Goal: Task Accomplishment & Management: Use online tool/utility

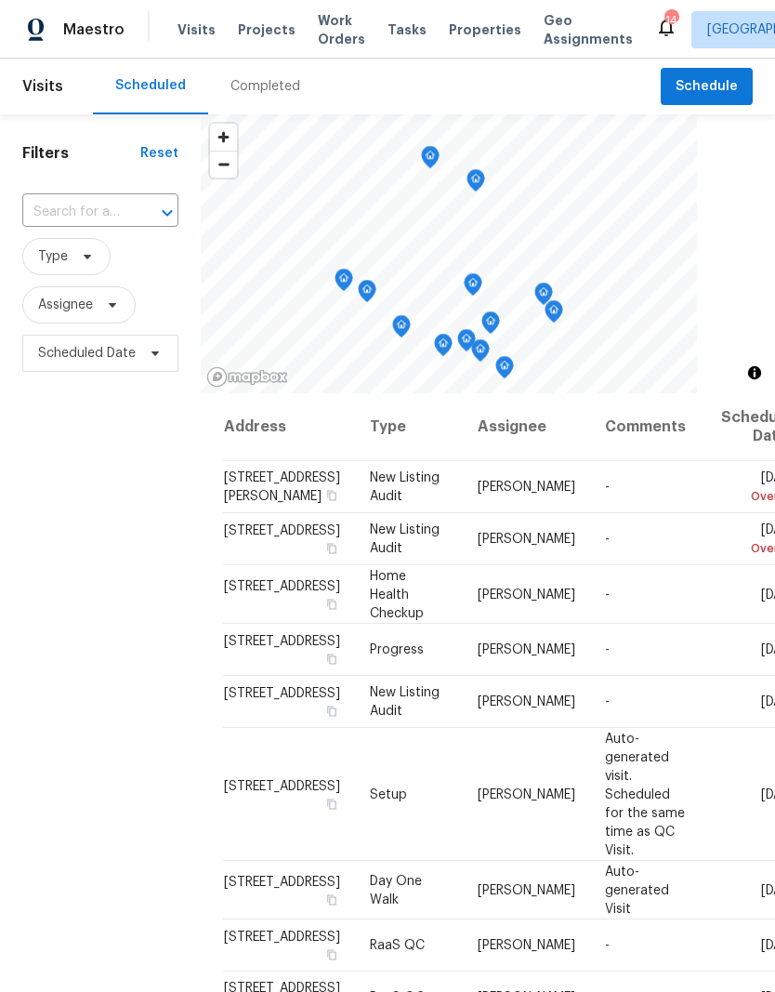
click at [267, 31] on span "Projects" at bounding box center [267, 29] width 58 height 19
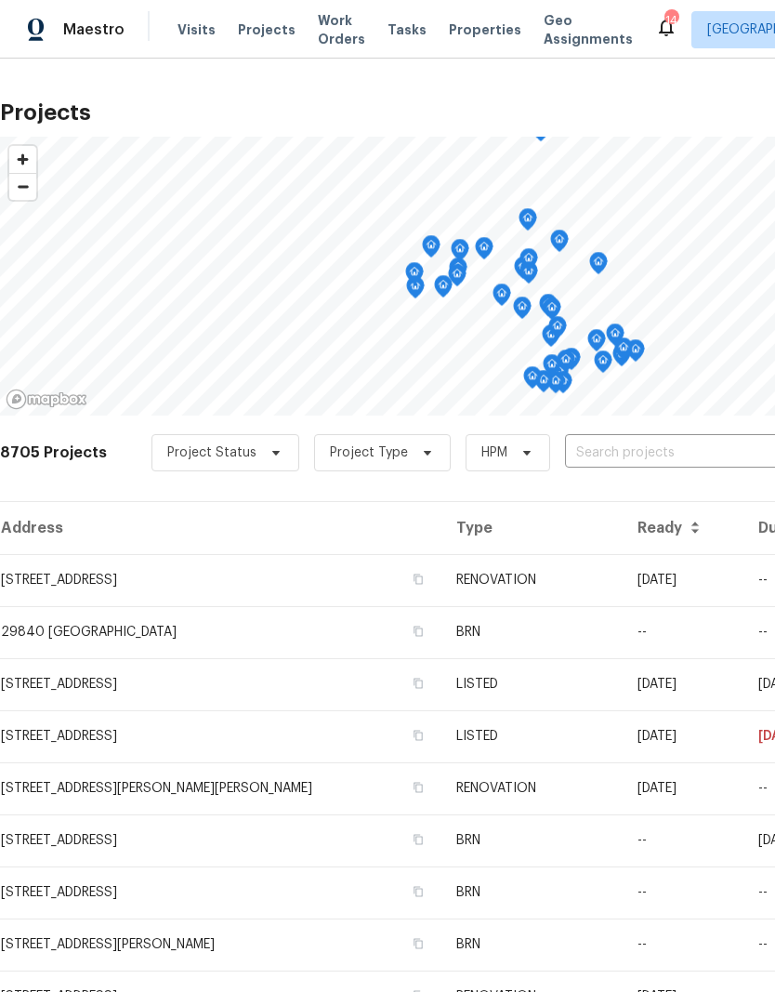
click at [604, 457] on input "text" at bounding box center [671, 453] width 213 height 29
type input "a"
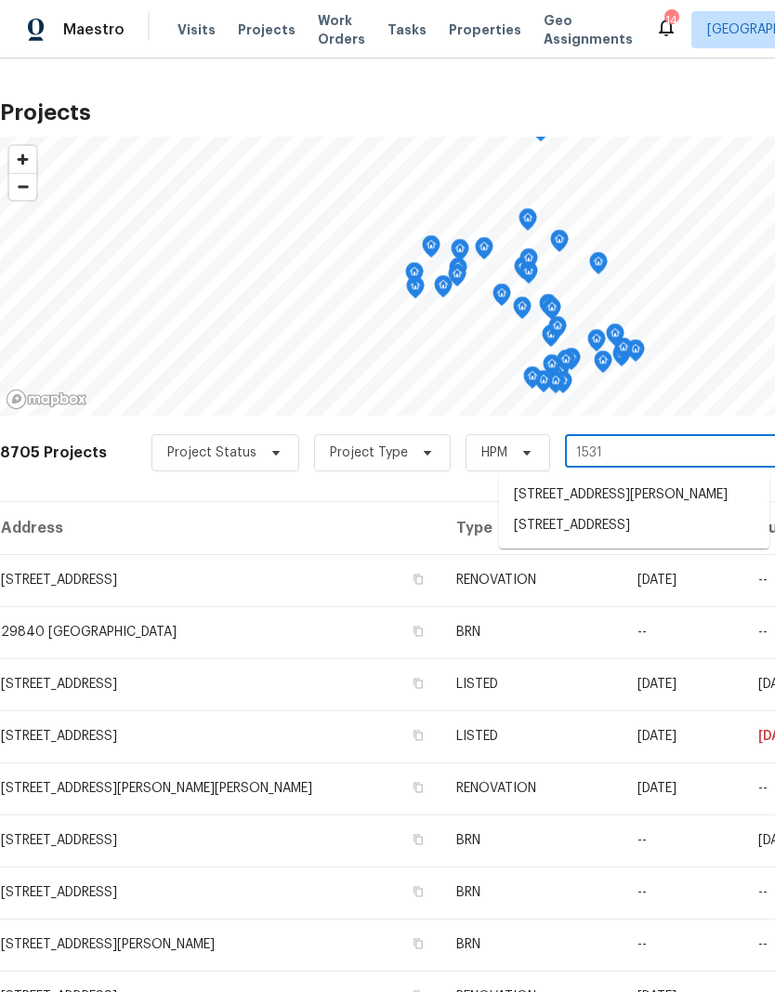
type input "15317"
click at [614, 504] on li "[STREET_ADDRESS]" at bounding box center [634, 495] width 270 height 31
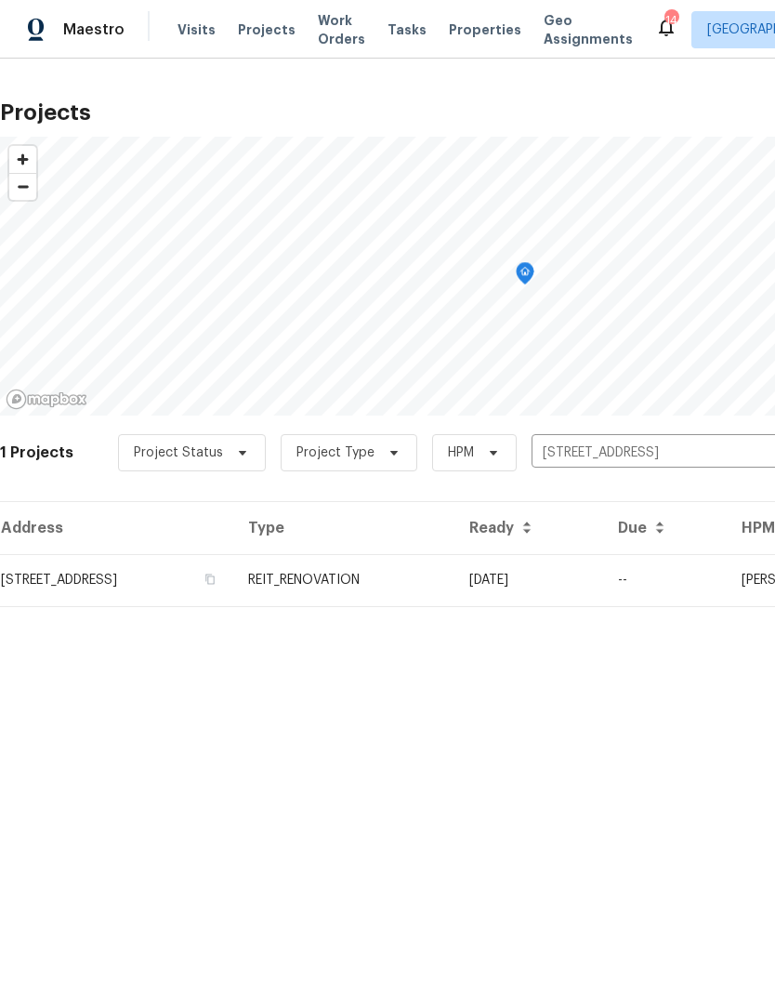
click at [448, 574] on td "REIT_RENOVATION" at bounding box center [343, 580] width 221 height 52
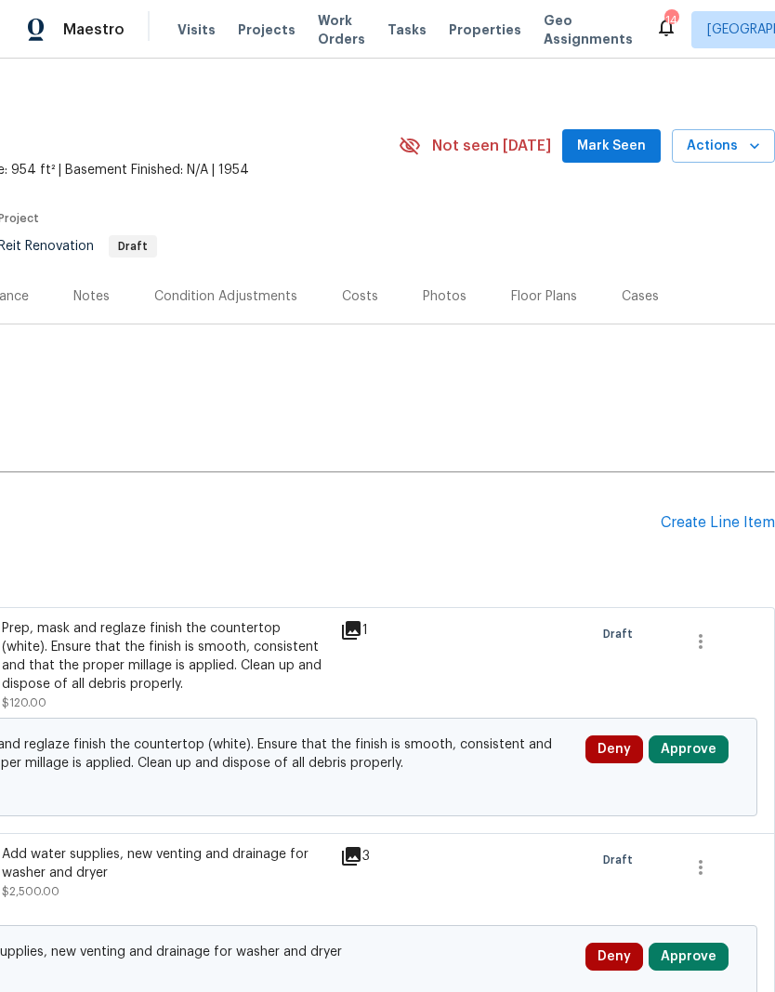
scroll to position [11, 275]
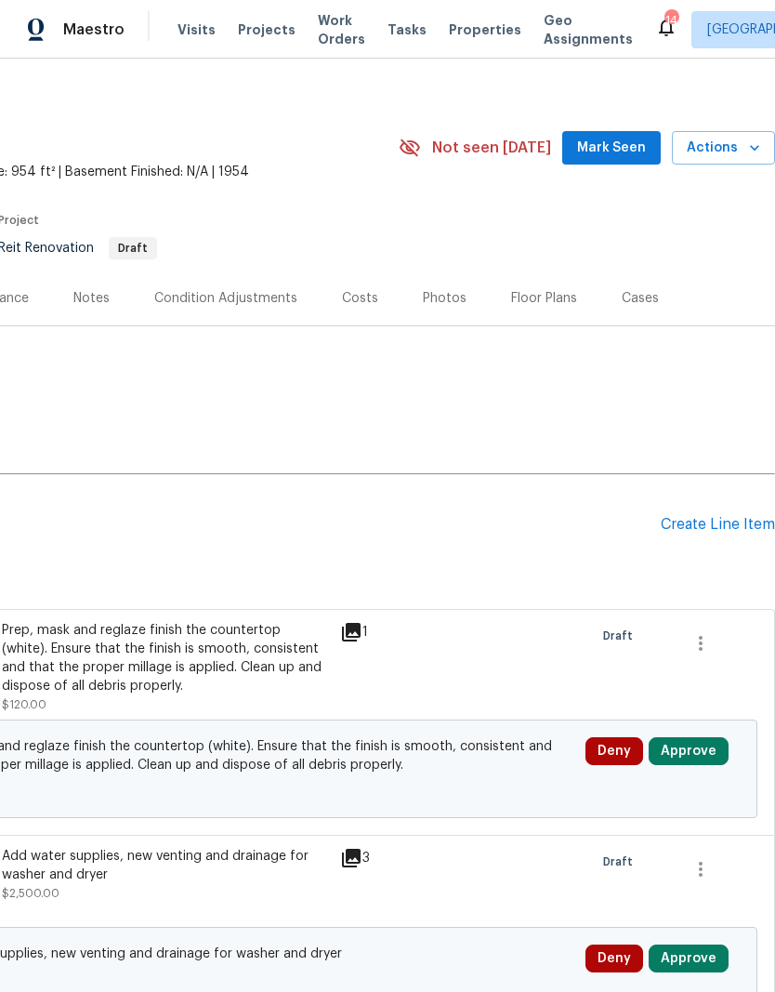
click at [695, 530] on div "Create Line Item" at bounding box center [718, 525] width 114 height 18
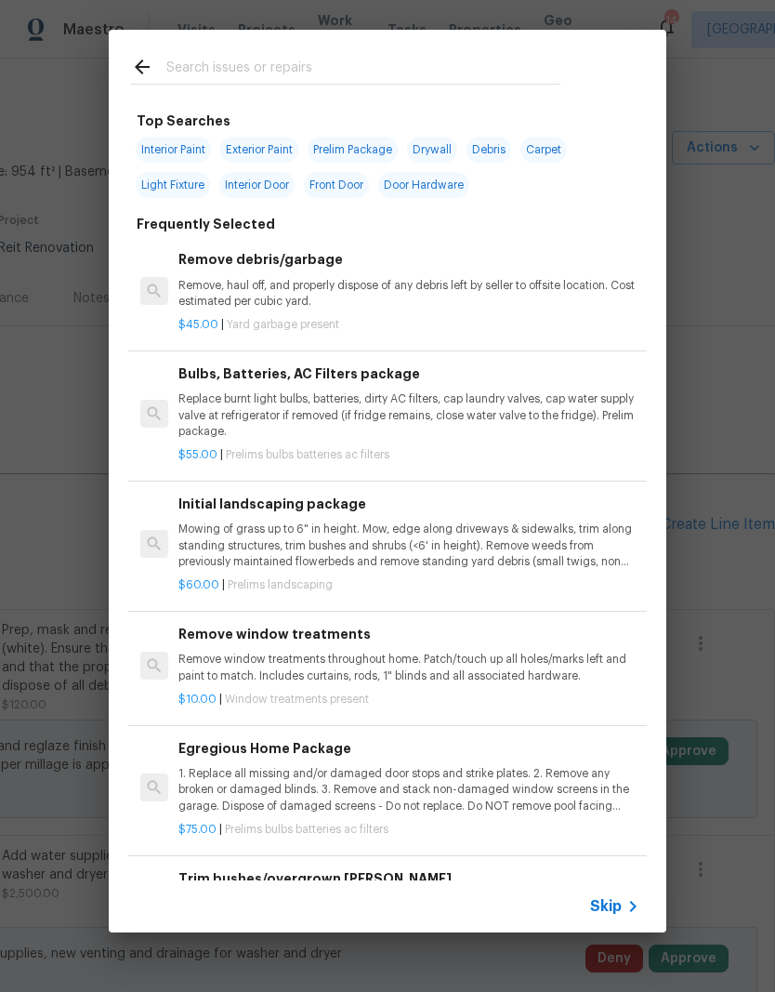
click at [231, 76] on input "text" at bounding box center [363, 70] width 394 height 28
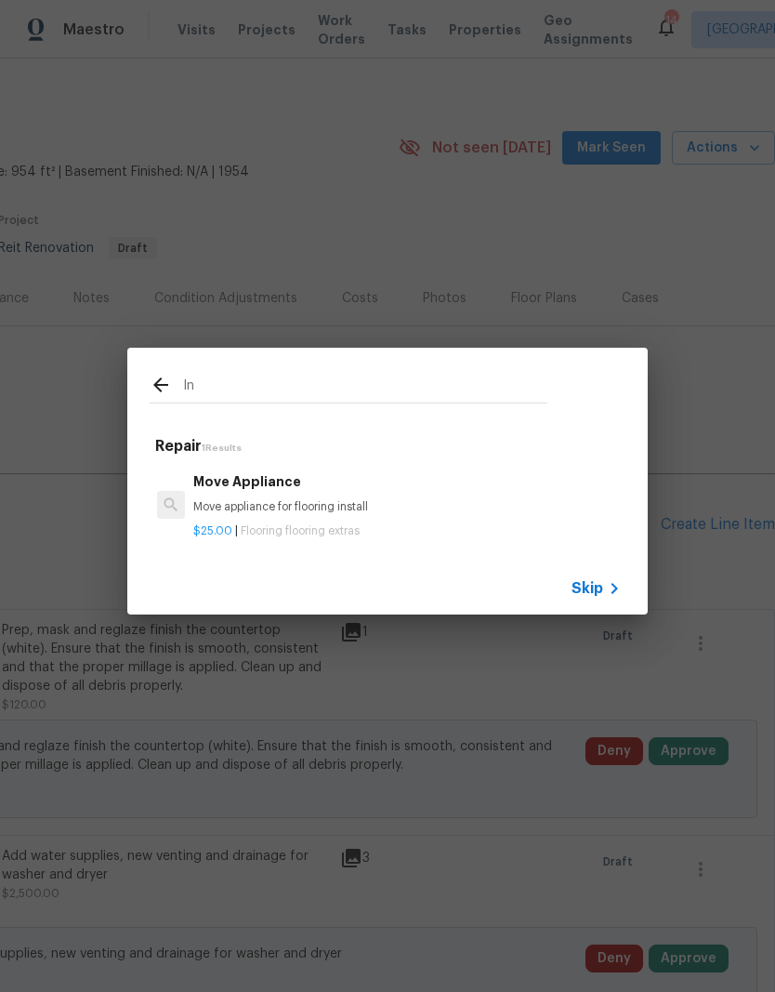
type input "I"
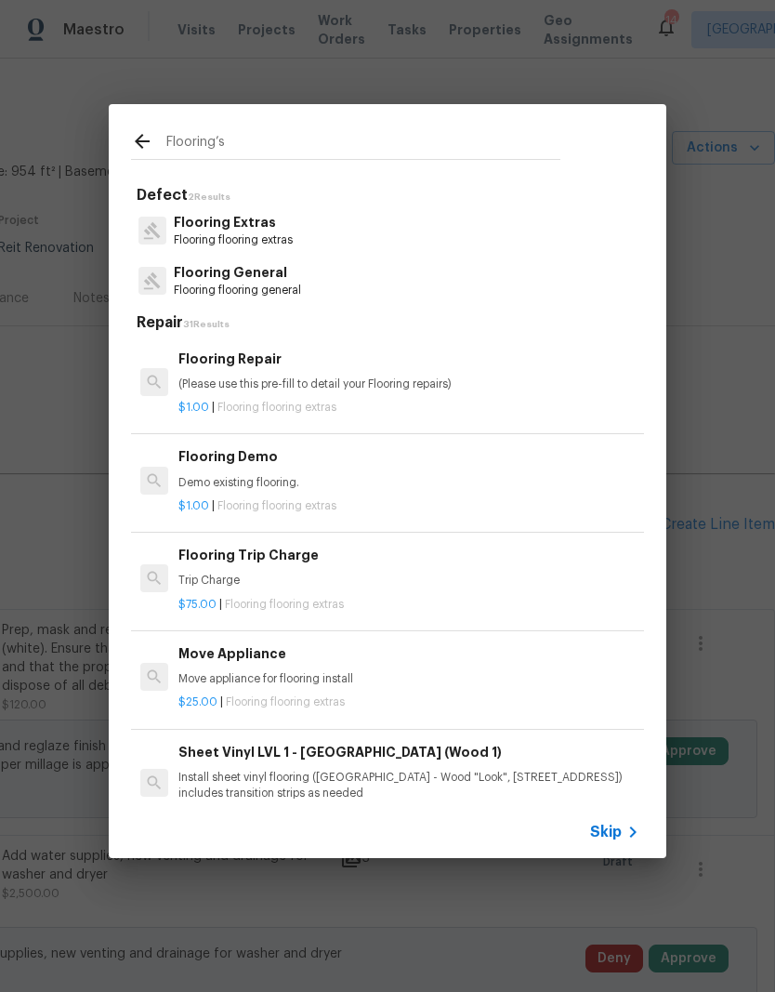
type input "Flooring’s"
click at [315, 227] on div "Flooring Extras Flooring flooring extras" at bounding box center [387, 230] width 513 height 50
click at [335, 217] on div "Flooring Extras Flooring flooring extras" at bounding box center [387, 230] width 513 height 50
click at [331, 230] on div "Flooring Extras Flooring flooring extras" at bounding box center [387, 230] width 513 height 50
click at [267, 219] on p "Flooring Extras" at bounding box center [233, 223] width 119 height 20
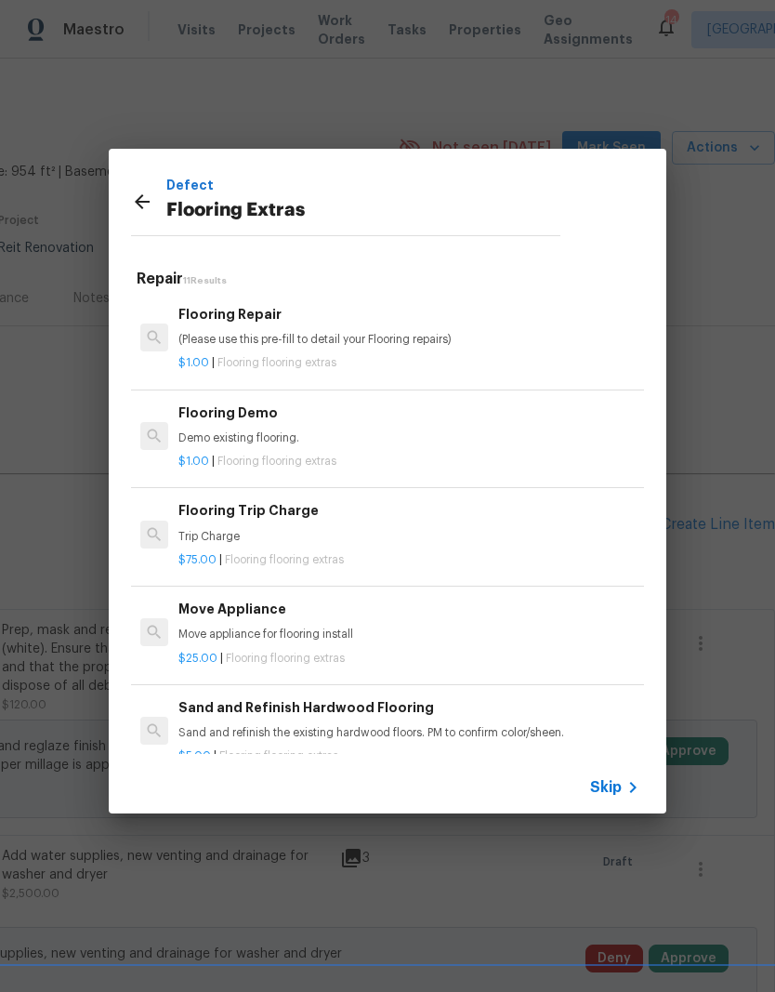
click at [266, 430] on p "Demo existing flooring." at bounding box center [408, 438] width 461 height 16
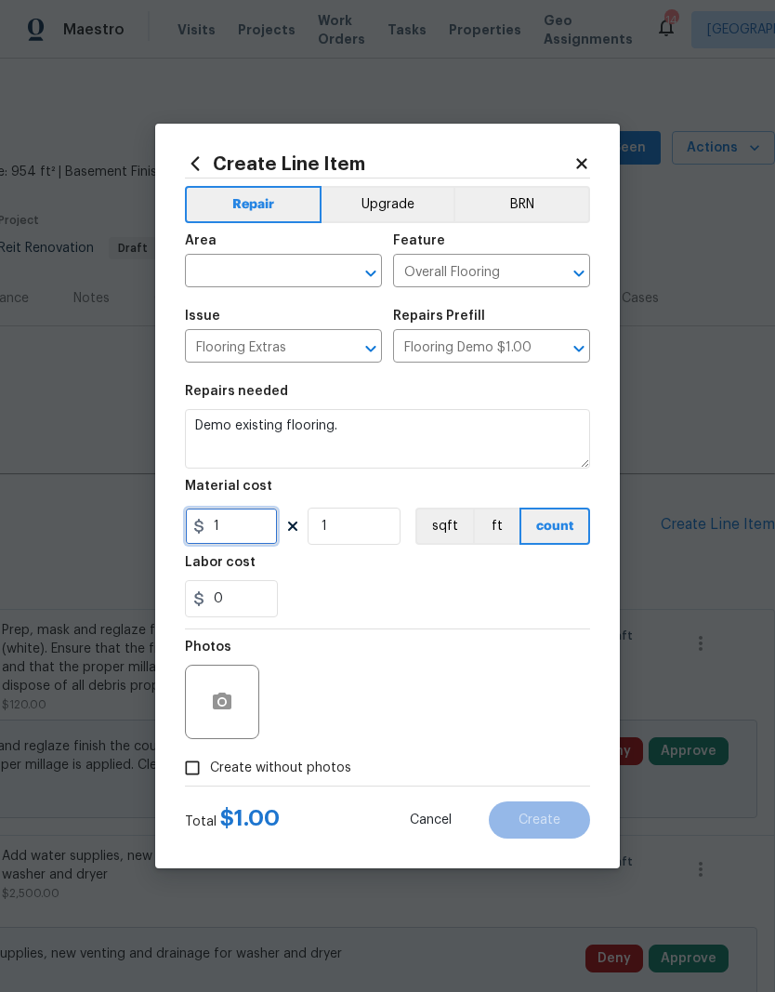
click at [256, 528] on input "1" at bounding box center [231, 525] width 93 height 37
click at [255, 527] on input "1" at bounding box center [231, 525] width 93 height 37
type input "400"
click at [260, 262] on input "text" at bounding box center [257, 272] width 145 height 29
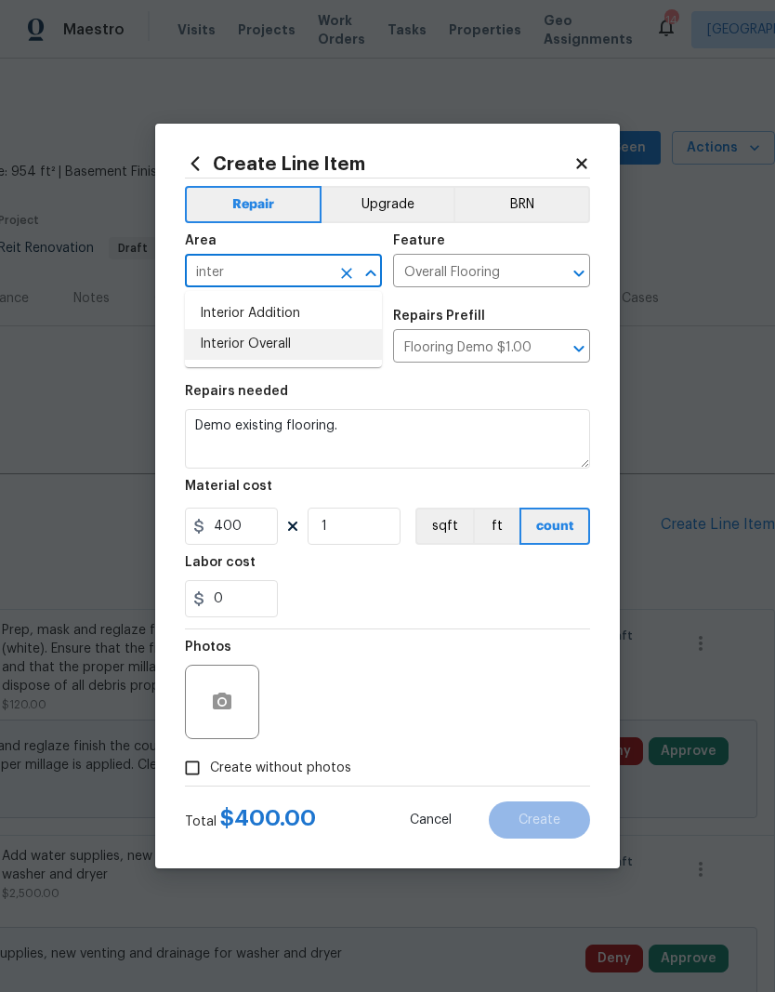
click at [277, 339] on li "Interior Overall" at bounding box center [283, 344] width 197 height 31
type input "Interior Overall"
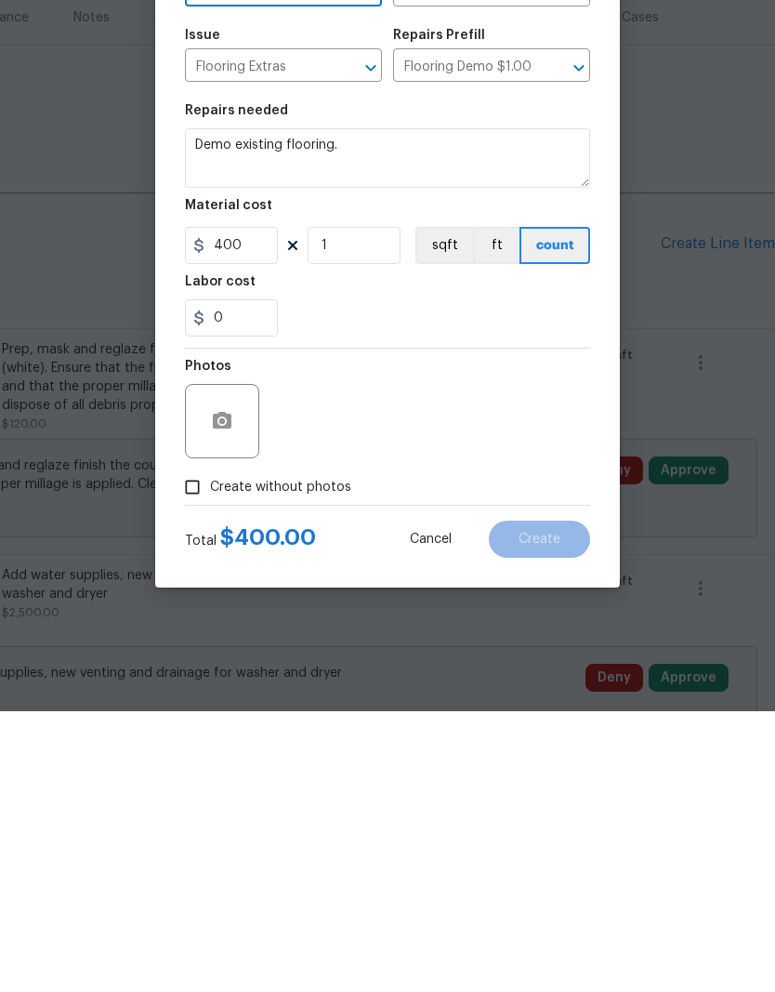
click at [203, 750] on input "Create without photos" at bounding box center [192, 767] width 35 height 35
checkbox input "true"
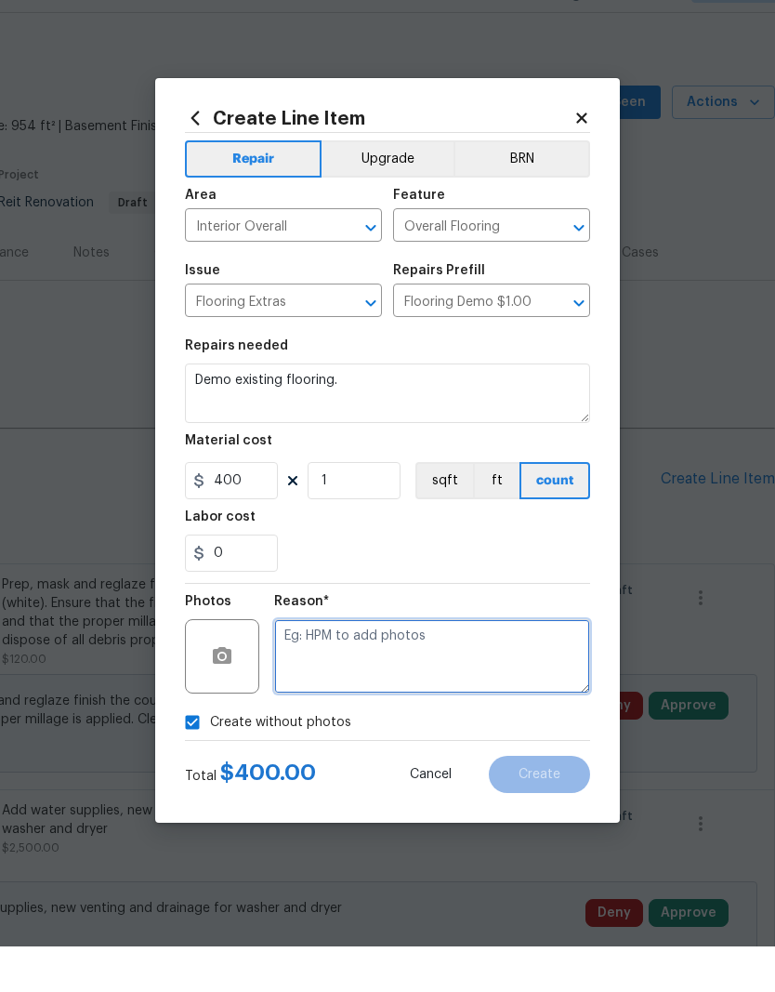
click at [342, 664] on textarea at bounding box center [432, 701] width 316 height 74
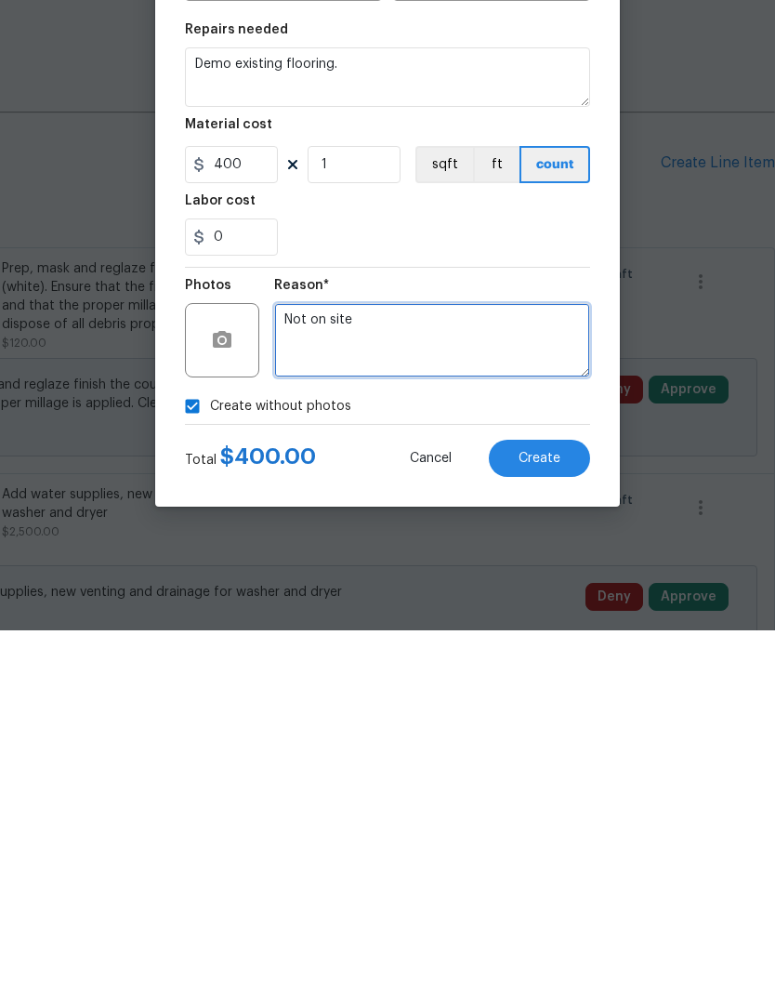
type textarea "Not on site"
click at [544, 813] on span "Create" at bounding box center [540, 820] width 42 height 14
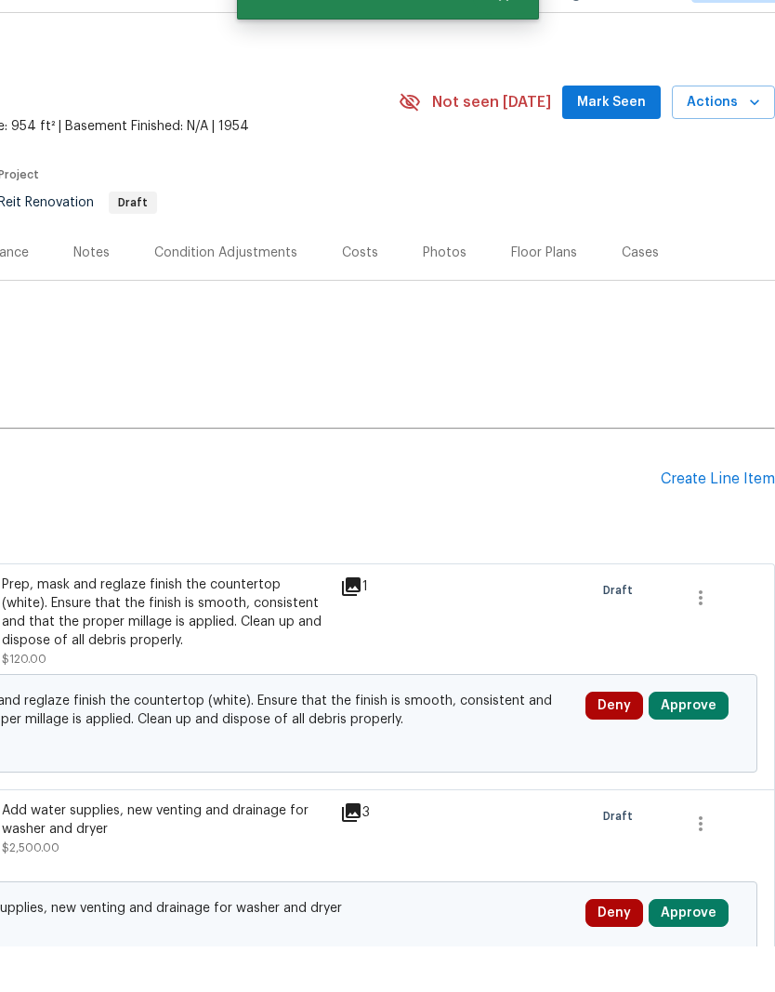
click at [700, 516] on div "Create Line Item" at bounding box center [718, 525] width 114 height 18
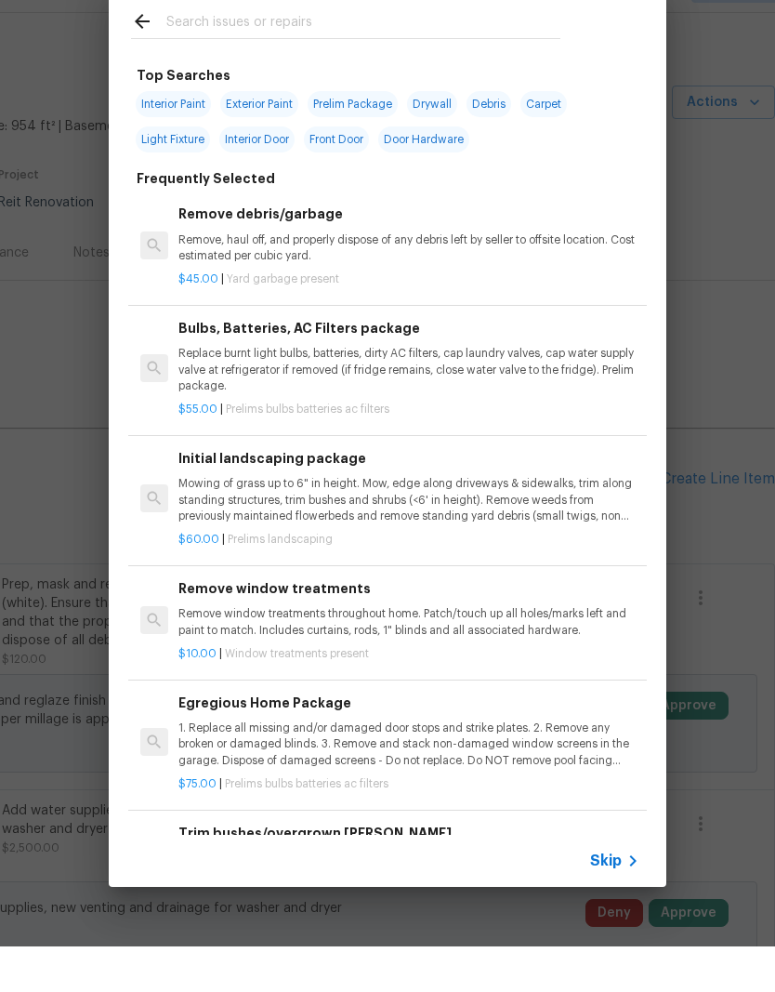
click at [201, 56] on input "text" at bounding box center [363, 70] width 394 height 28
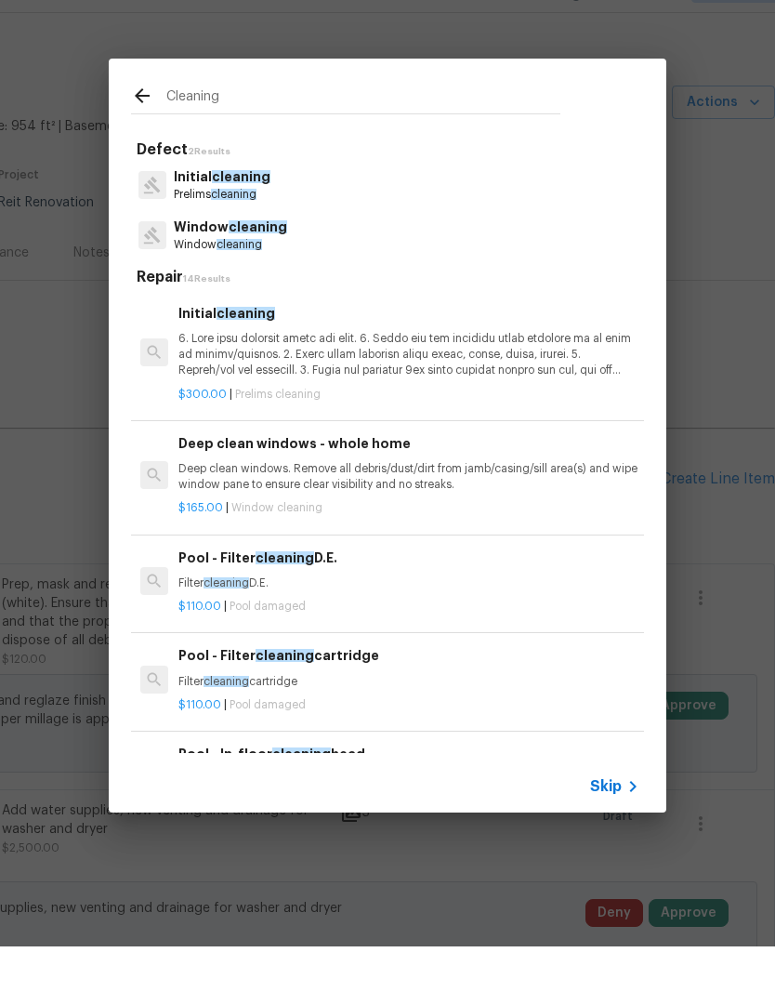
type input "Cleaning"
click at [320, 205] on div "Initial cleaning Prelims cleaning" at bounding box center [387, 230] width 513 height 50
click at [335, 205] on div "Initial cleaning Prelims cleaning" at bounding box center [387, 230] width 513 height 50
click at [339, 205] on div "Initial cleaning Prelims cleaning" at bounding box center [387, 230] width 513 height 50
click at [263, 216] on span "cleaning" at bounding box center [241, 222] width 59 height 13
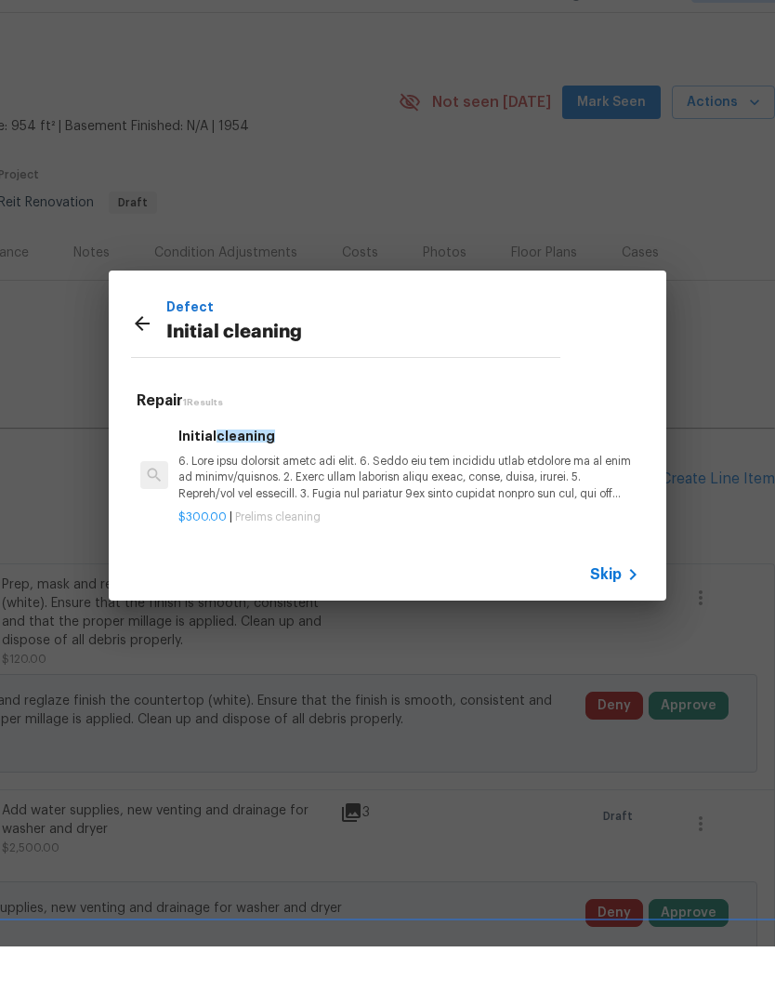
click at [370, 499] on p at bounding box center [408, 522] width 461 height 47
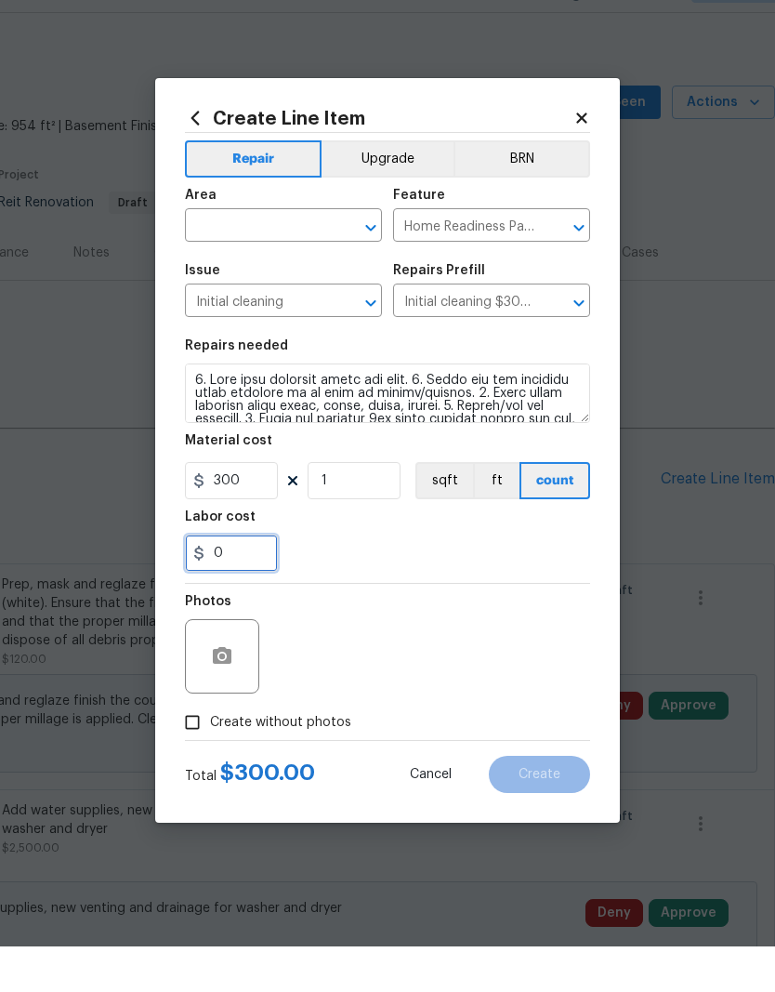
click at [251, 580] on input "0" at bounding box center [231, 598] width 93 height 37
type input "200"
click at [402, 580] on div "200" at bounding box center [387, 598] width 405 height 37
click at [200, 750] on input "Create without photos" at bounding box center [192, 767] width 35 height 35
checkbox input "true"
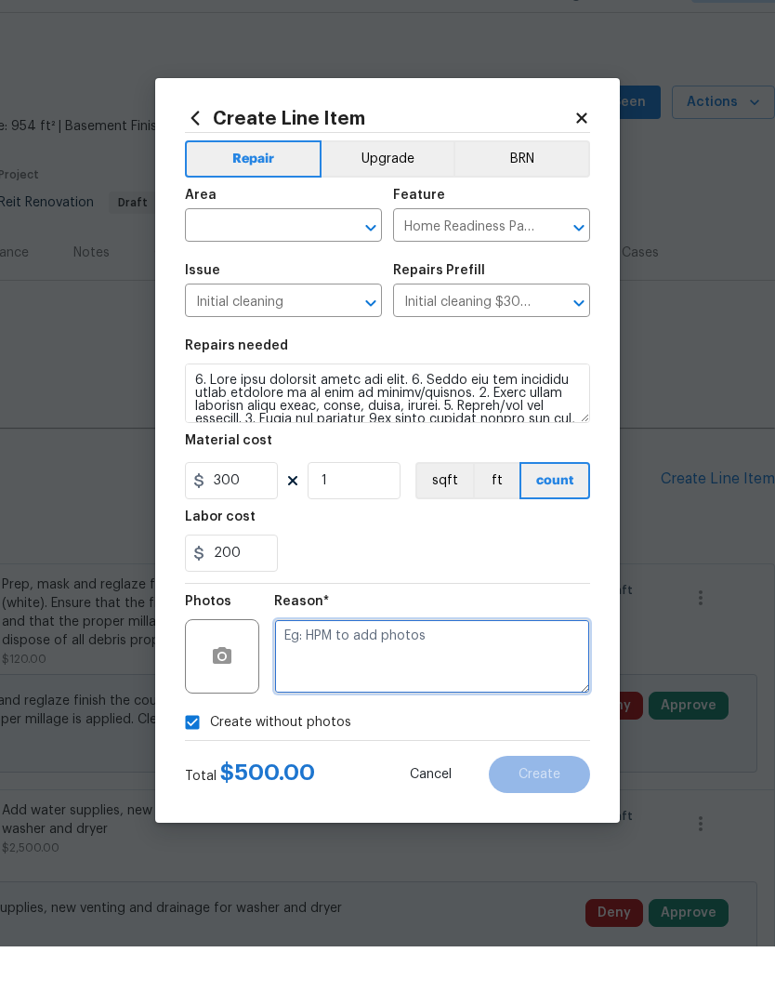
click at [364, 664] on textarea at bounding box center [432, 701] width 316 height 74
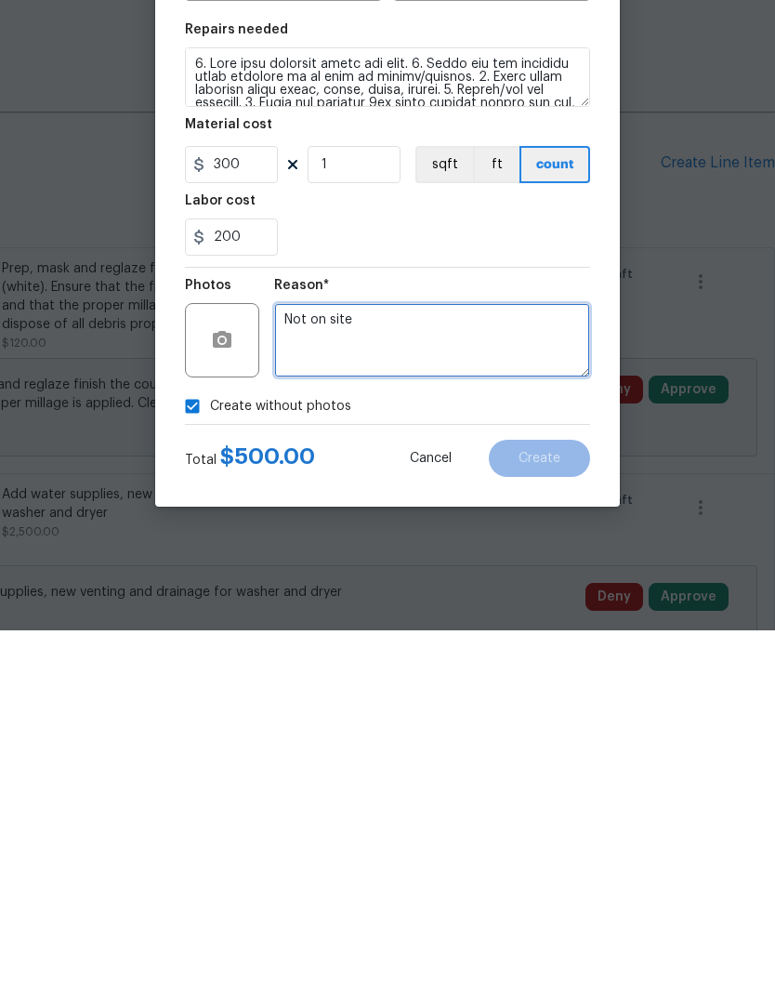
type textarea "Not on site"
click at [458, 750] on div "Create without photos" at bounding box center [387, 767] width 405 height 35
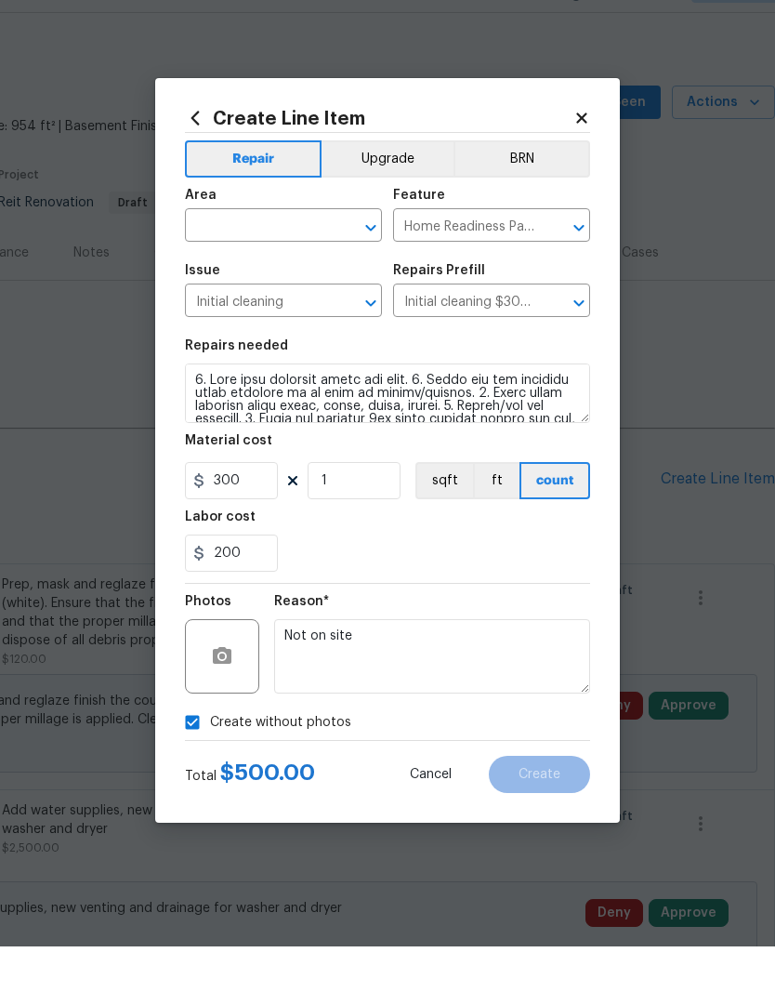
click at [270, 258] on input "text" at bounding box center [257, 272] width 145 height 29
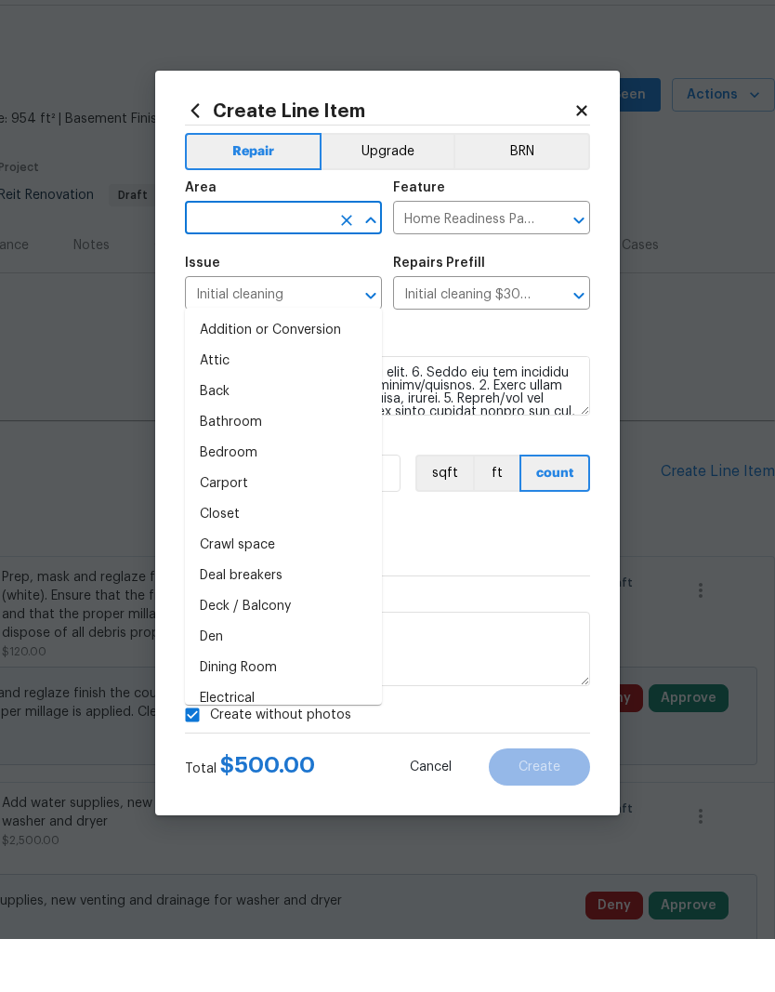
type input "o"
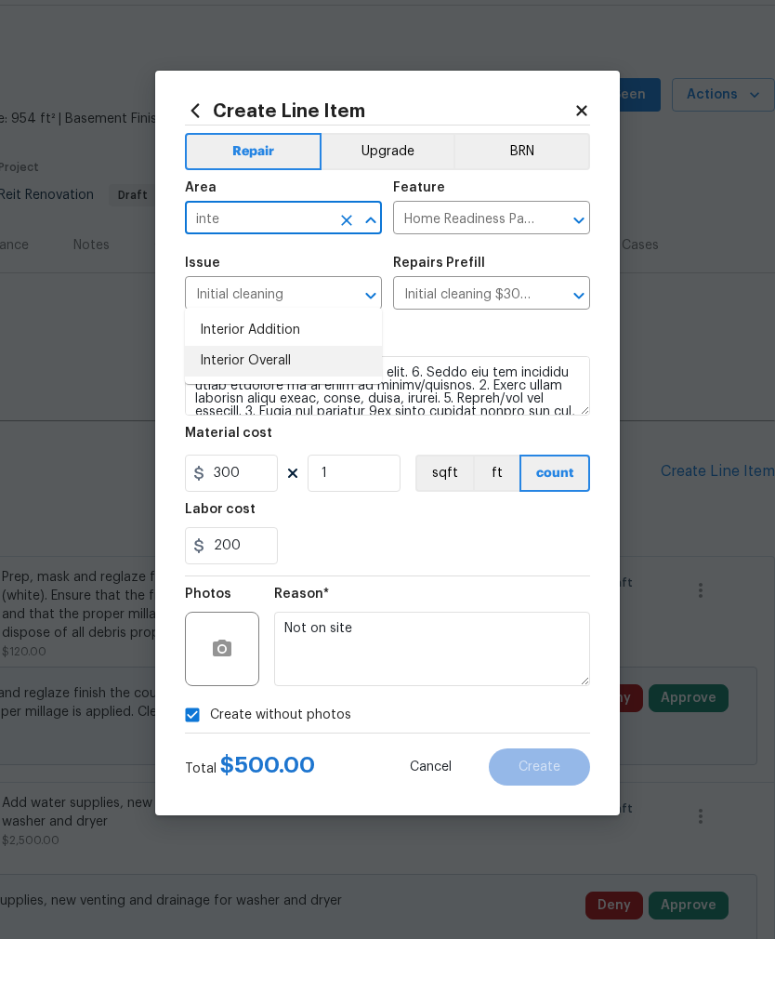
click at [296, 399] on li "Interior Overall" at bounding box center [283, 414] width 197 height 31
type input "Interior Overall"
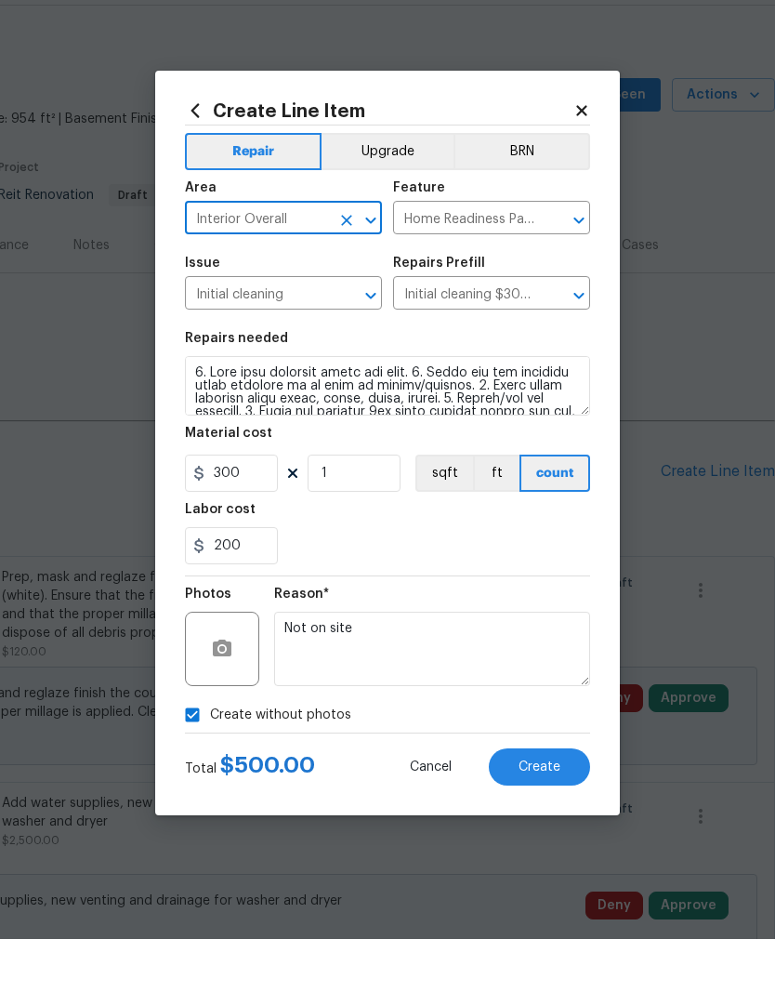
click at [451, 580] on div "200" at bounding box center [387, 598] width 405 height 37
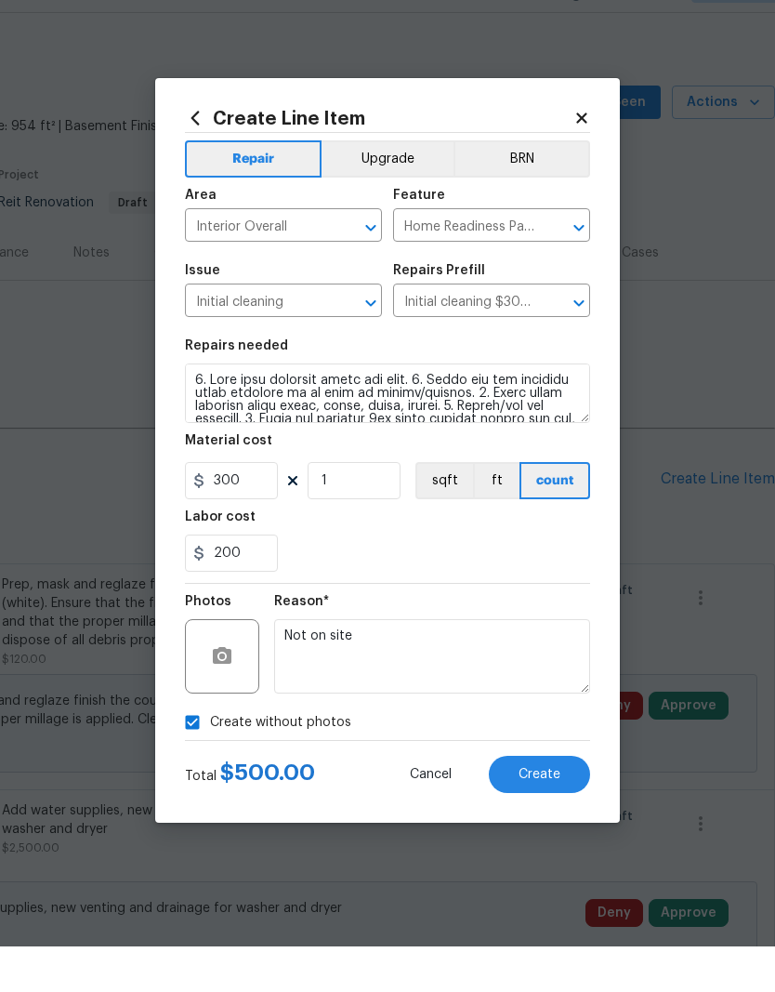
click at [535, 813] on span "Create" at bounding box center [540, 820] width 42 height 14
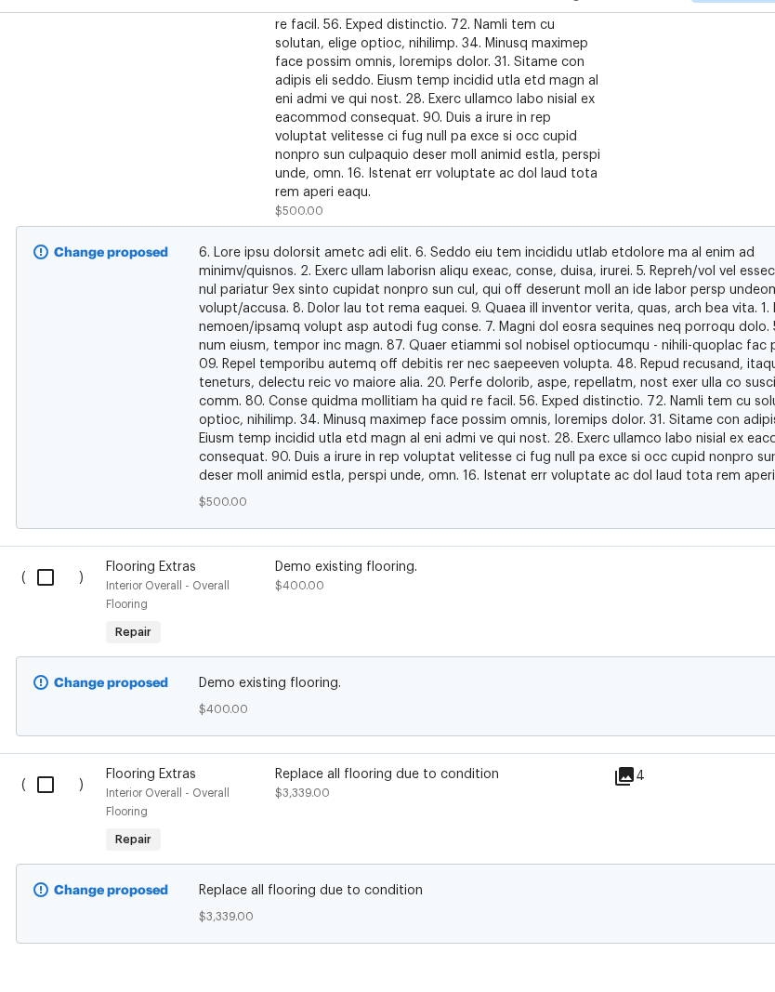
scroll to position [1975, 2]
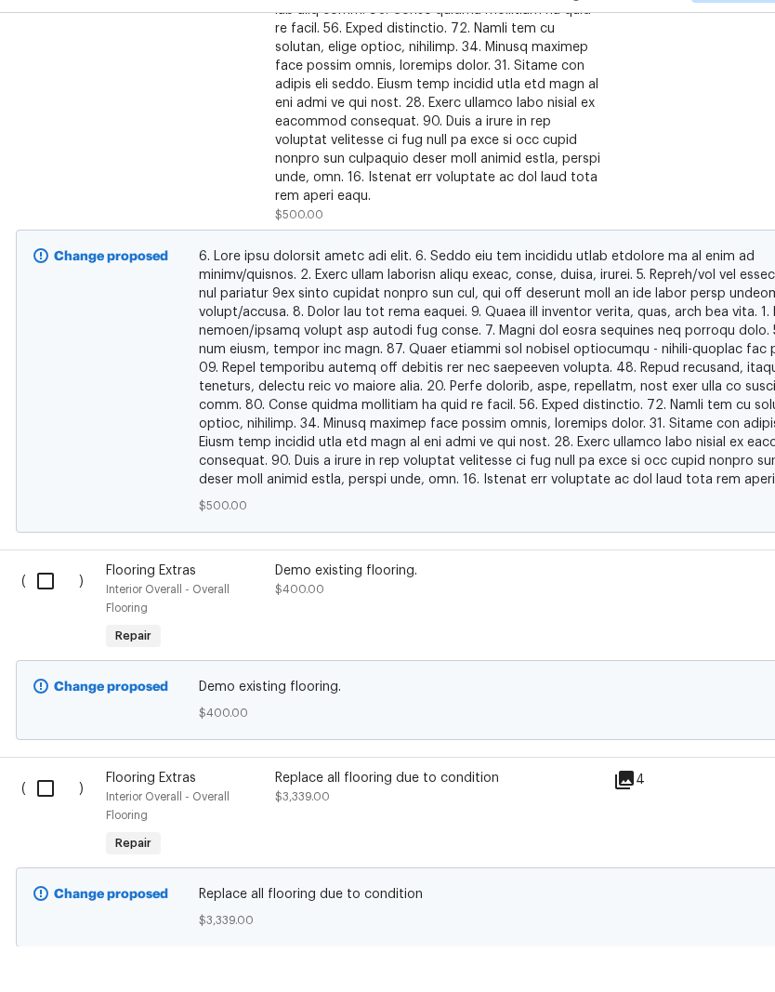
click at [48, 607] on input "checkbox" at bounding box center [52, 626] width 53 height 39
checkbox input "true"
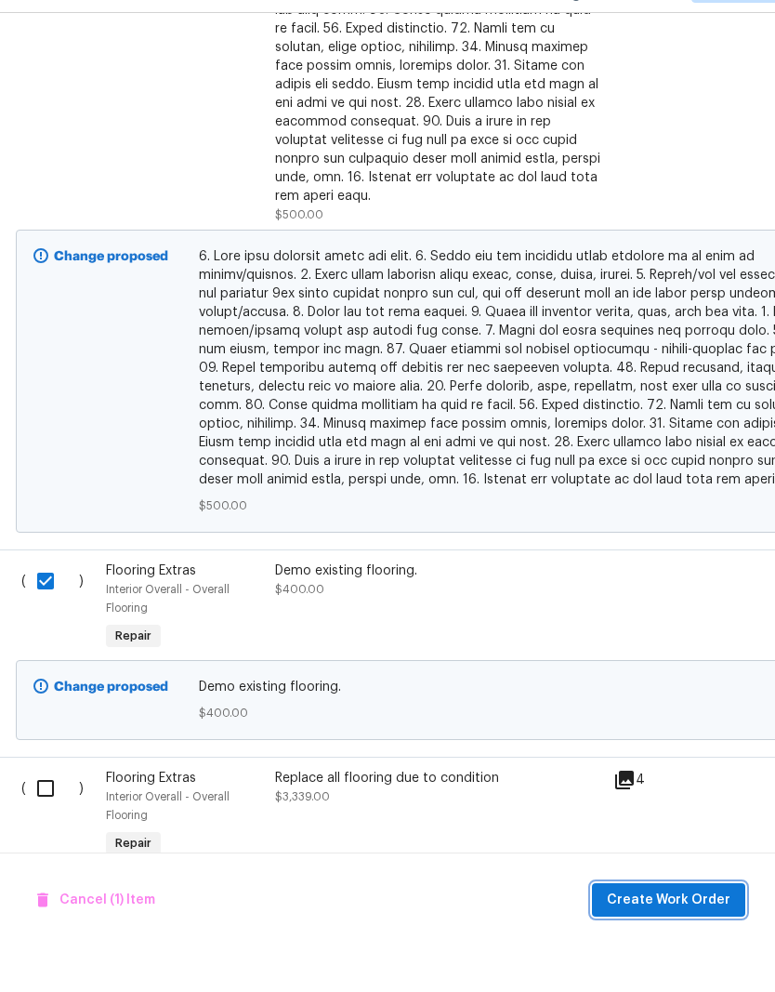
click at [664, 934] on span "Create Work Order" at bounding box center [669, 945] width 124 height 23
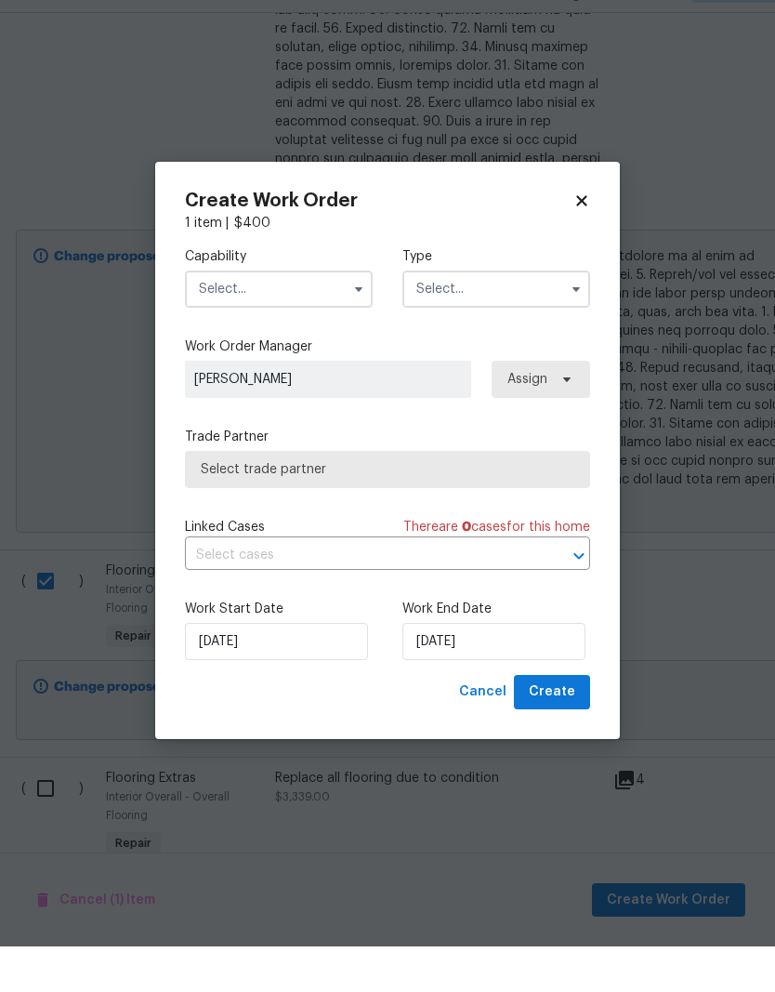
click at [335, 316] on input "text" at bounding box center [279, 334] width 188 height 37
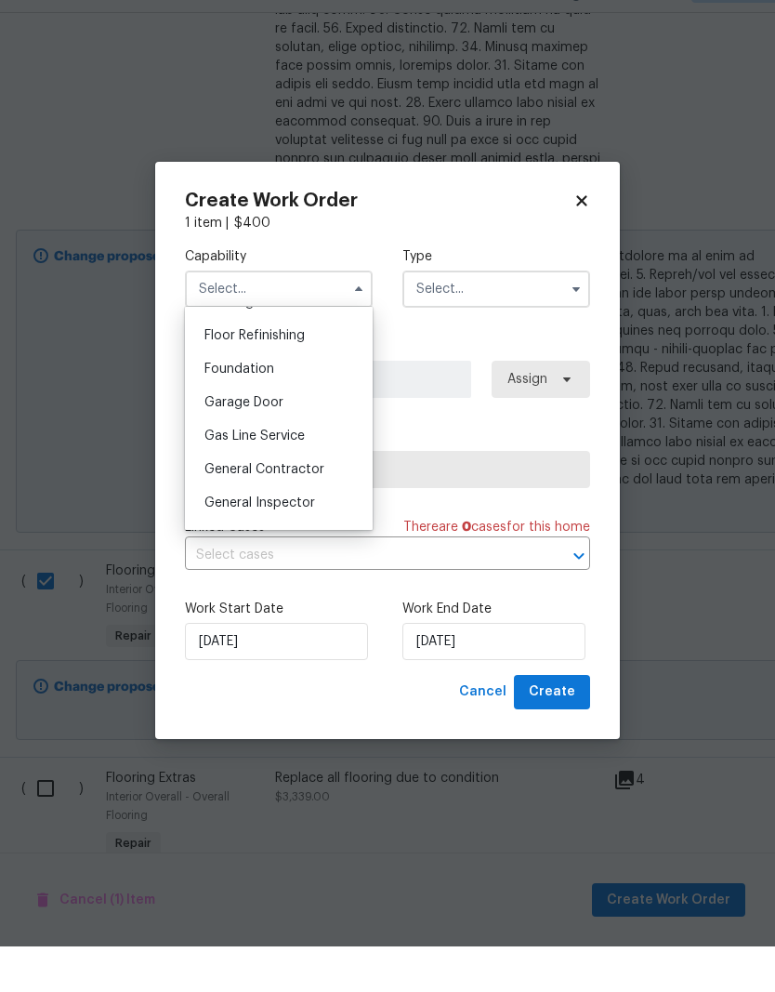
scroll to position [752, 0]
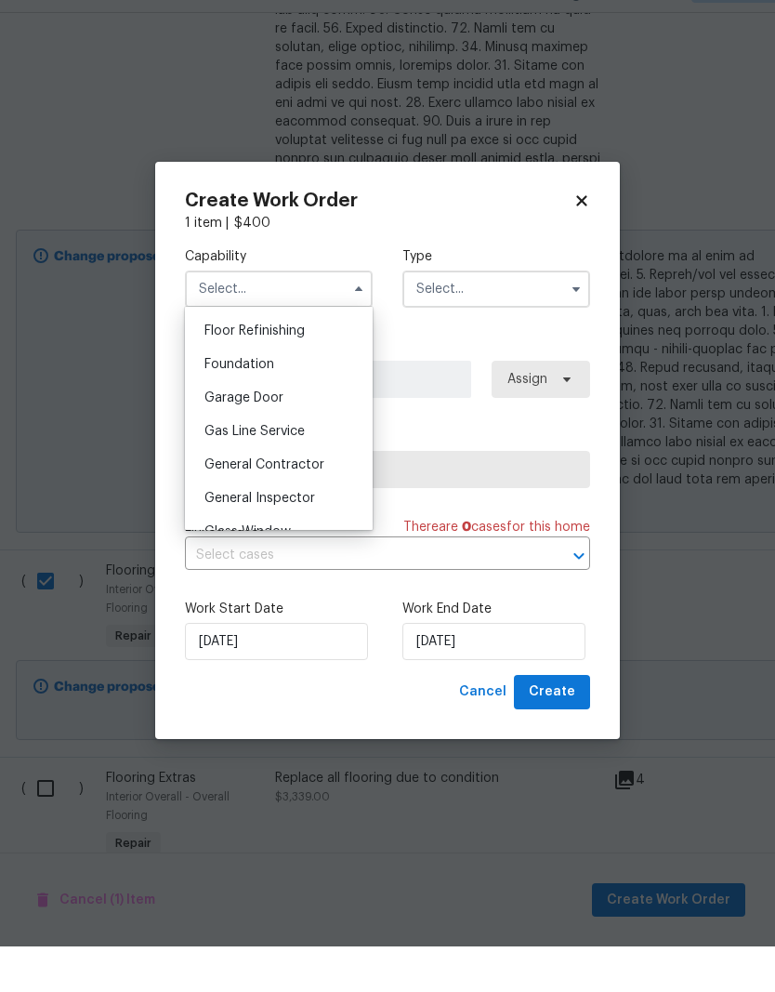
click at [297, 493] on div "General Contractor" at bounding box center [279, 509] width 178 height 33
type input "General Contractor"
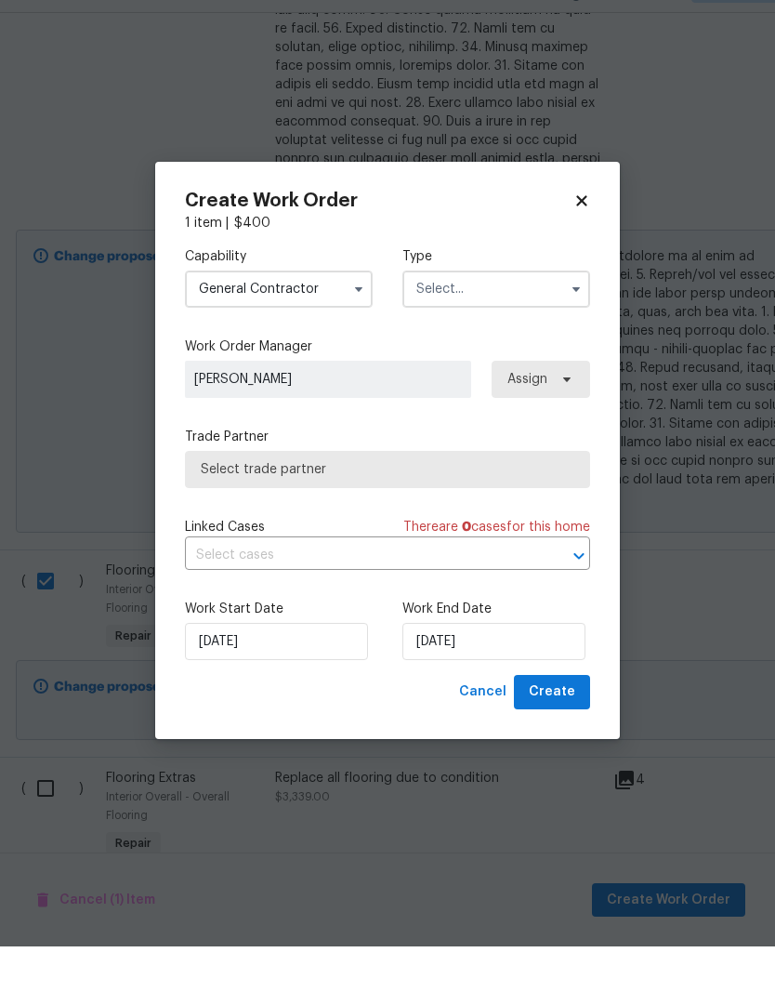
click at [513, 316] on input "text" at bounding box center [496, 334] width 188 height 37
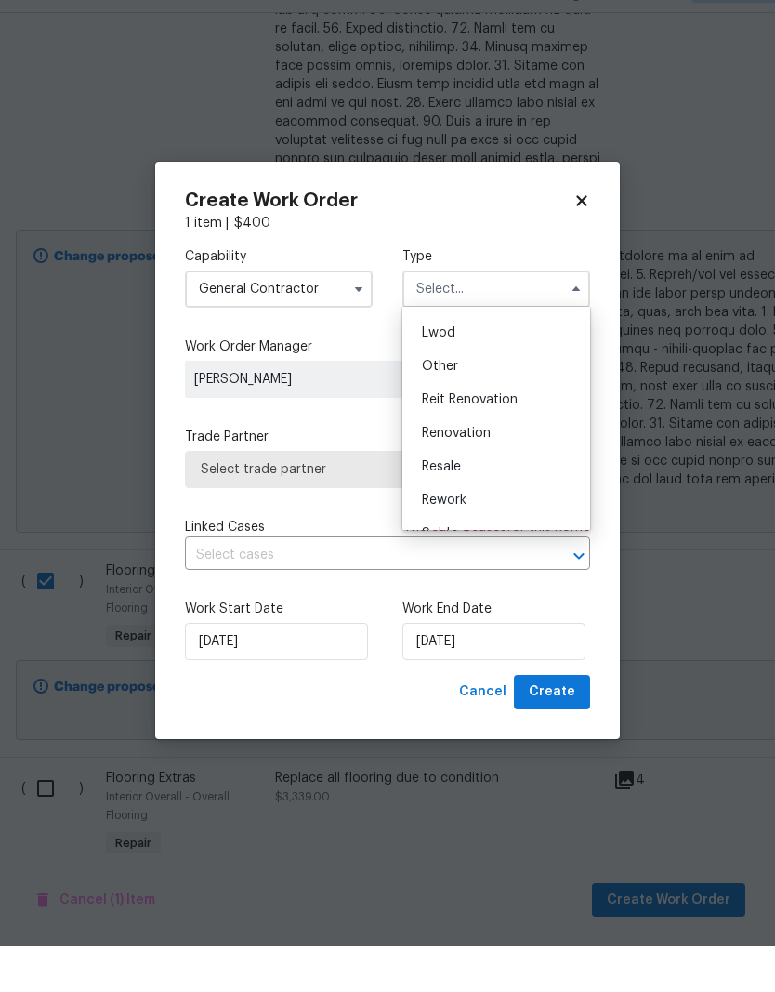
scroll to position [197, 0]
click at [479, 438] on span "Reit Renovation" at bounding box center [470, 444] width 96 height 13
type input "Reit Renovation"
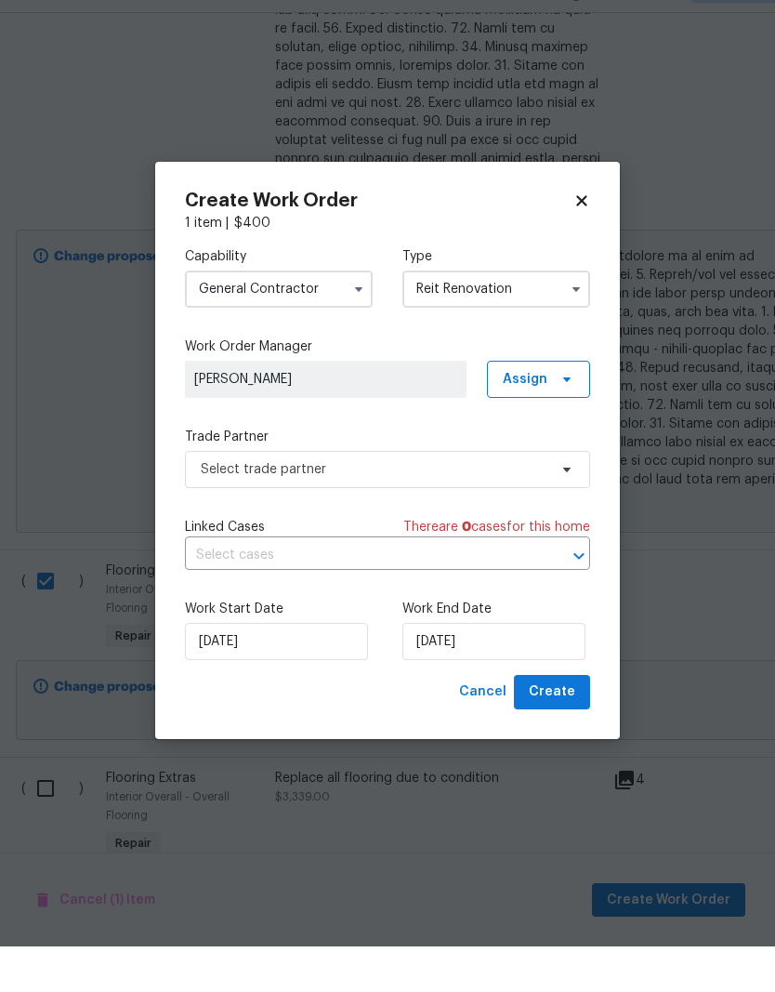
scroll to position [1975, 2]
click at [560, 316] on input "Reit Renovation" at bounding box center [496, 334] width 188 height 37
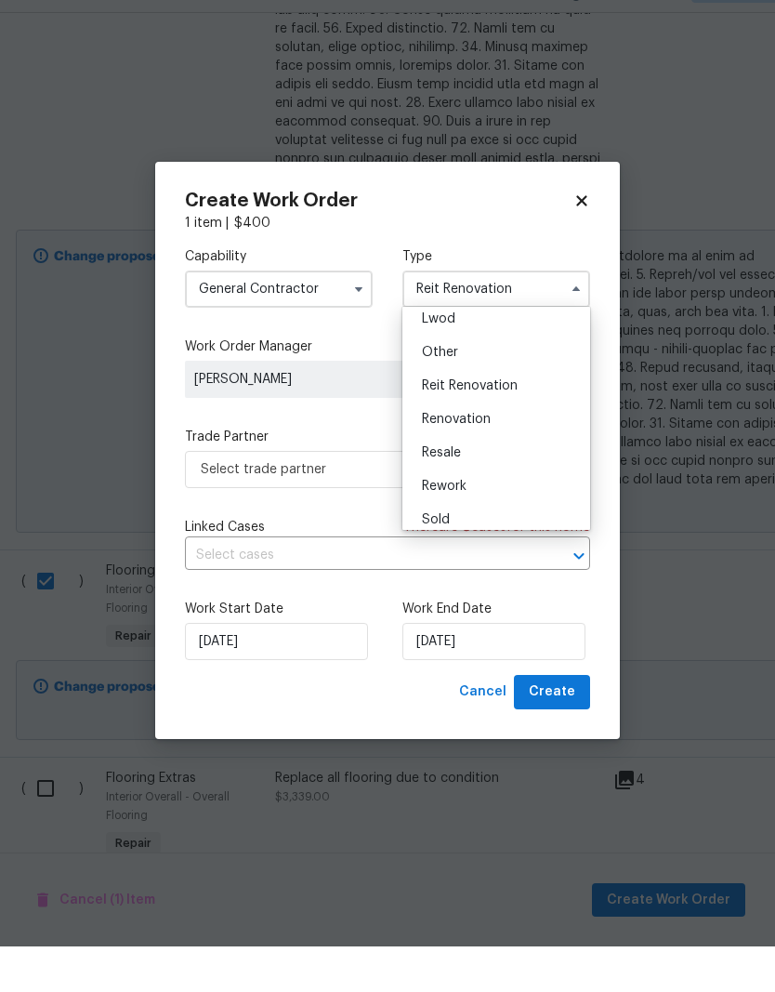
scroll to position [206, 0]
click at [493, 428] on span "Reit Renovation" at bounding box center [470, 434] width 96 height 13
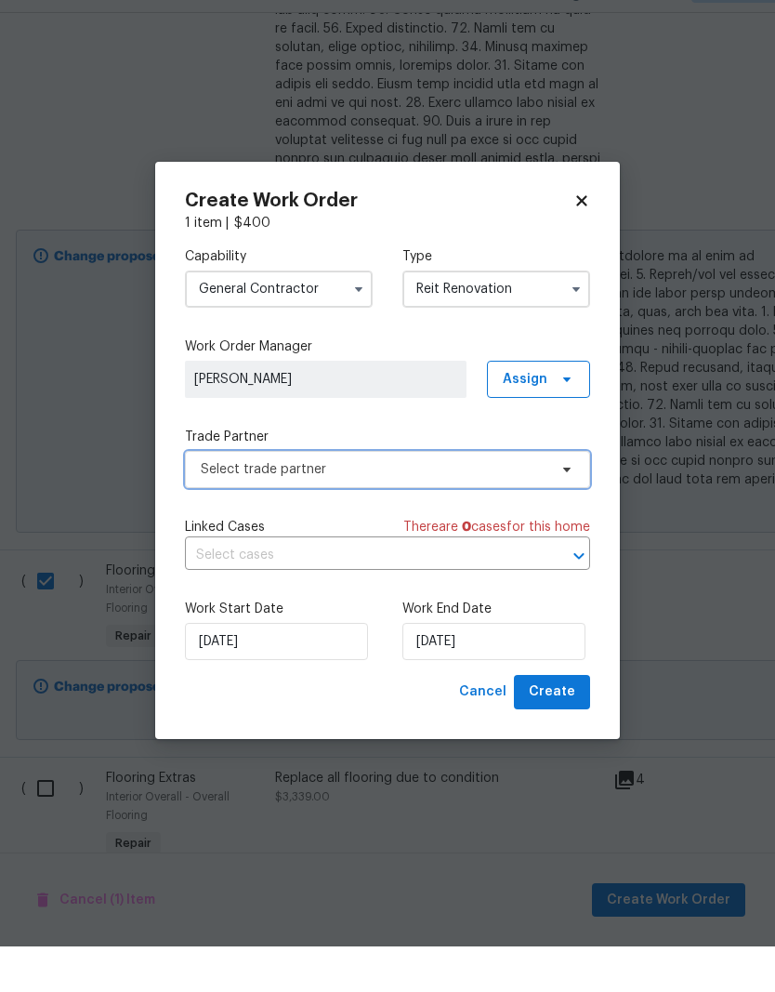
click at [560, 496] on span "Select trade partner" at bounding box center [387, 514] width 405 height 37
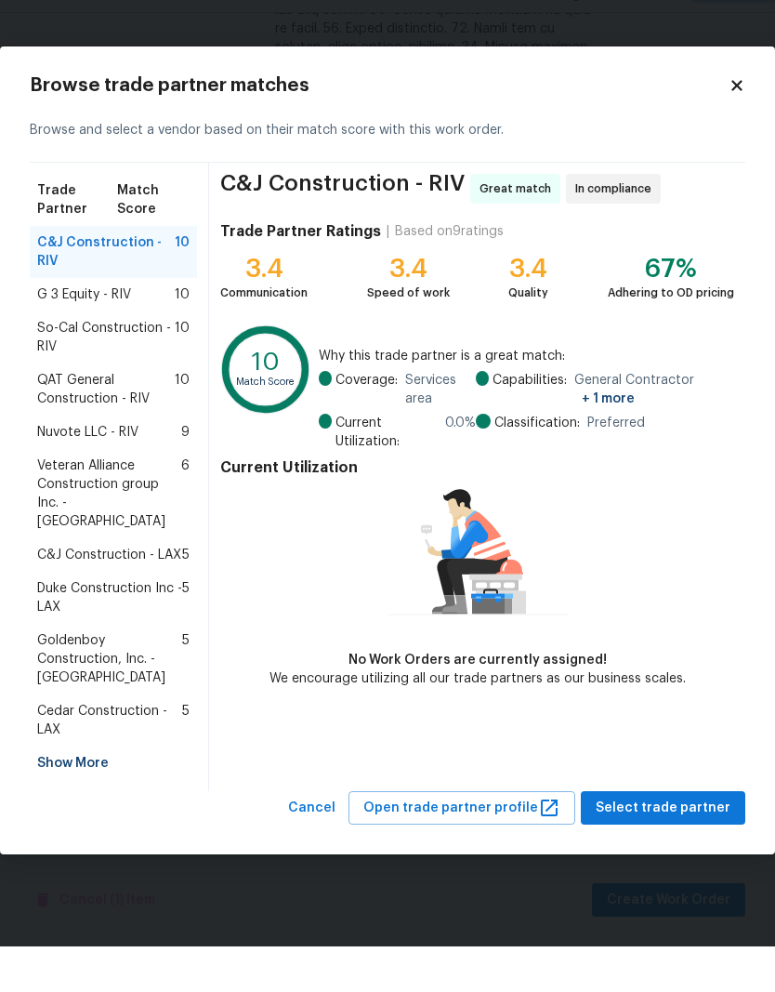
click at [112, 364] on span "So-Cal Construction - RIV" at bounding box center [106, 382] width 138 height 37
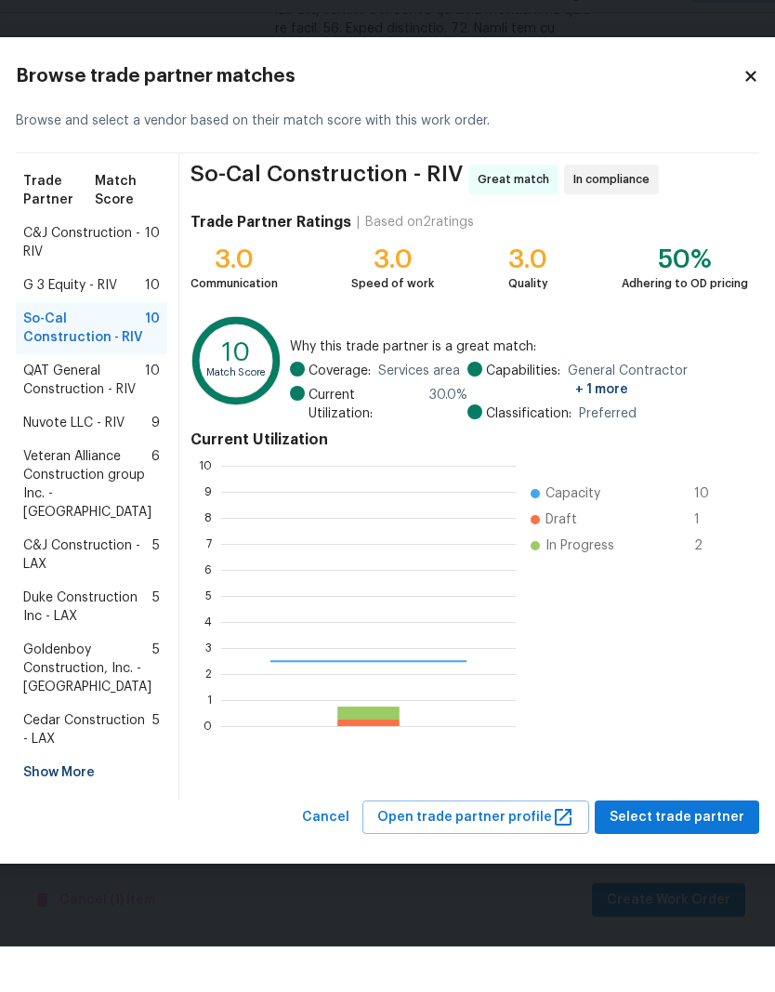
scroll to position [260, 295]
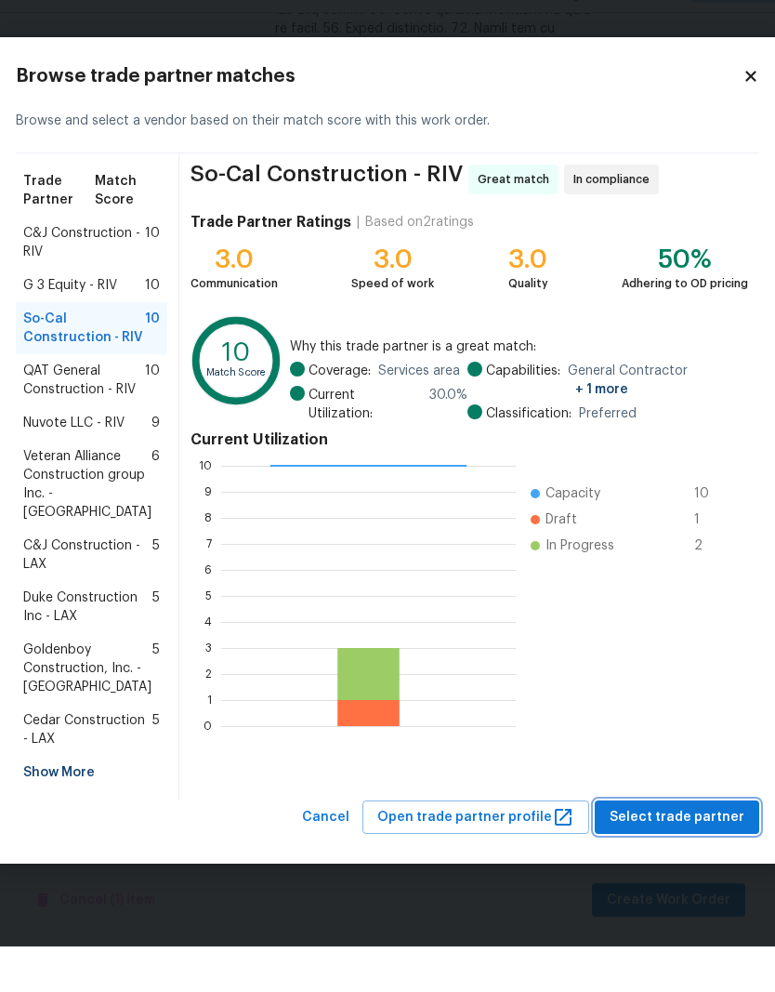
click at [659, 866] on span "Select trade partner" at bounding box center [677, 862] width 135 height 23
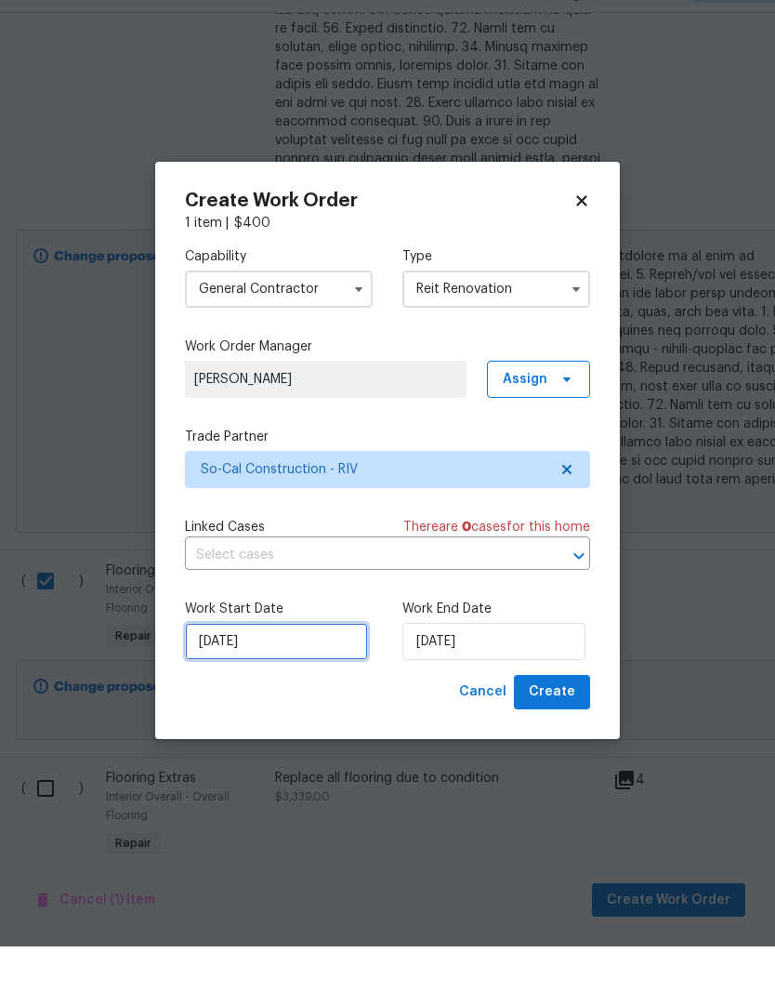
click at [296, 668] on input "[DATE]" at bounding box center [276, 686] width 183 height 37
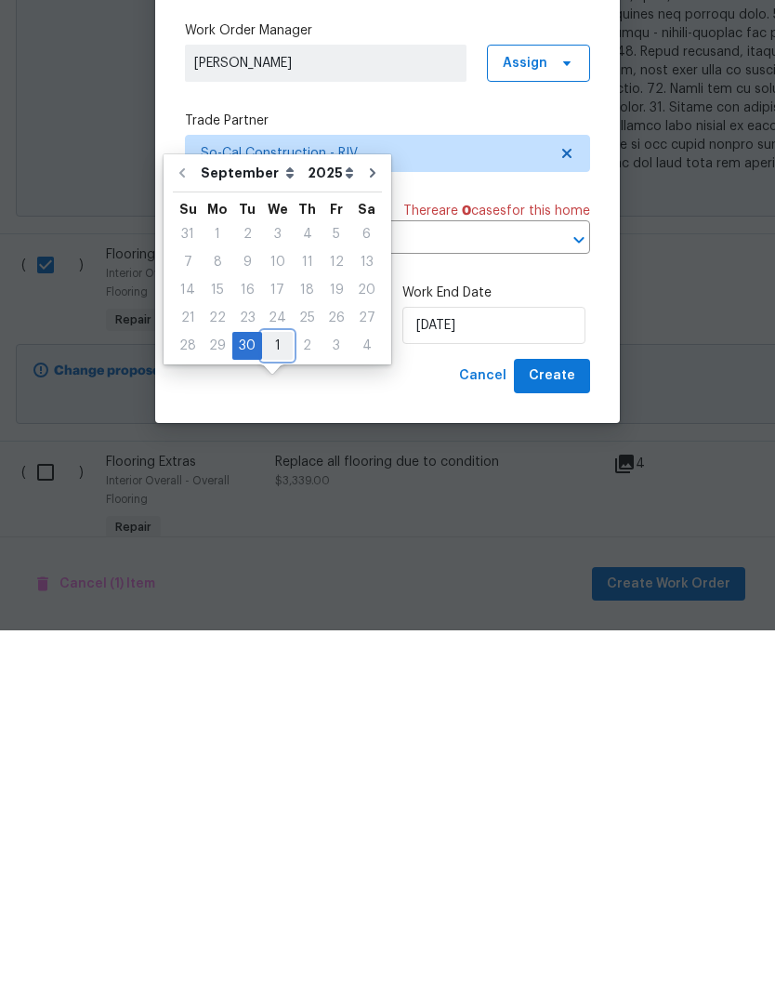
click at [275, 694] on div "1" at bounding box center [277, 707] width 31 height 26
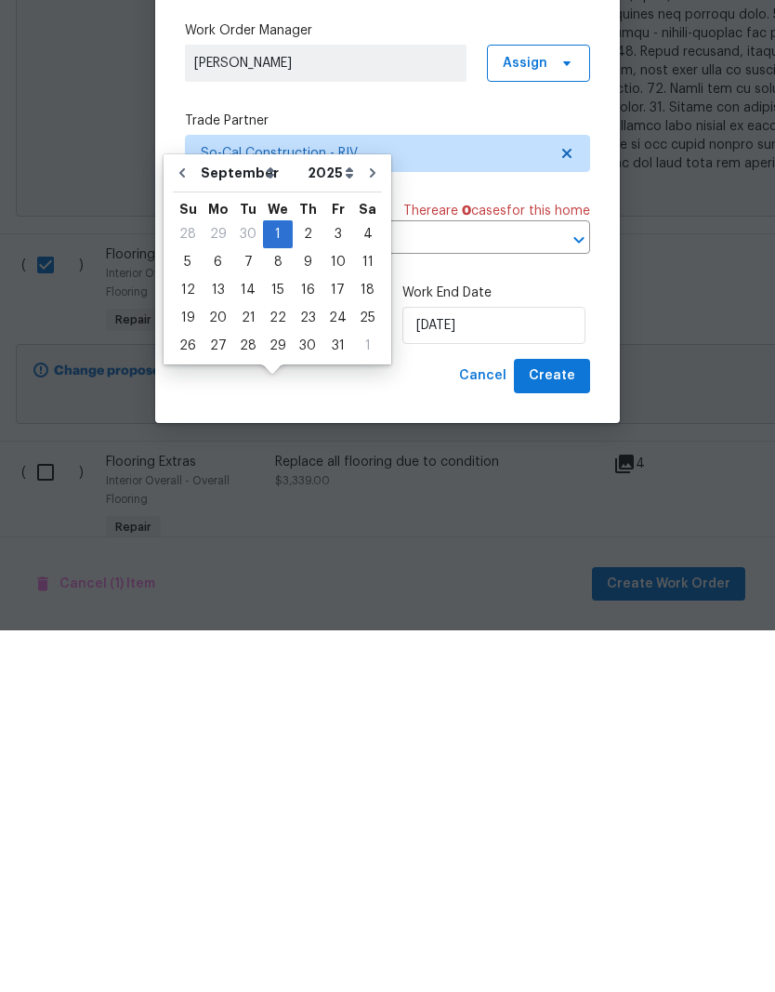
type input "[DATE]"
select select "9"
type input "[DATE]"
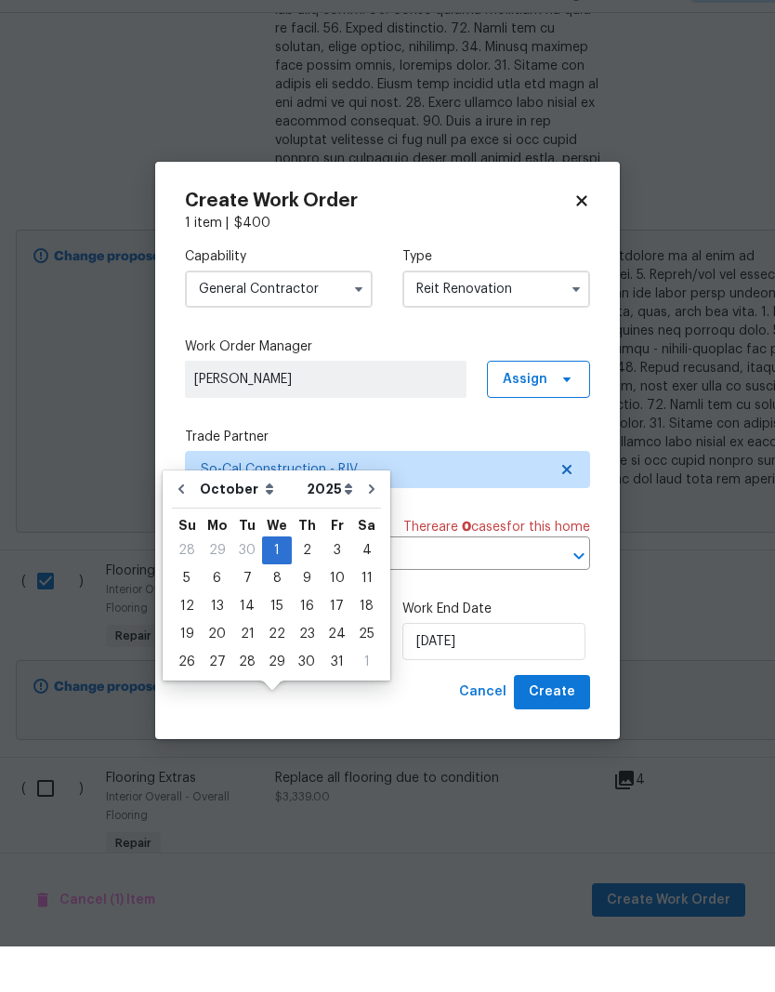
click at [580, 242] on icon at bounding box center [581, 247] width 10 height 10
checkbox input "false"
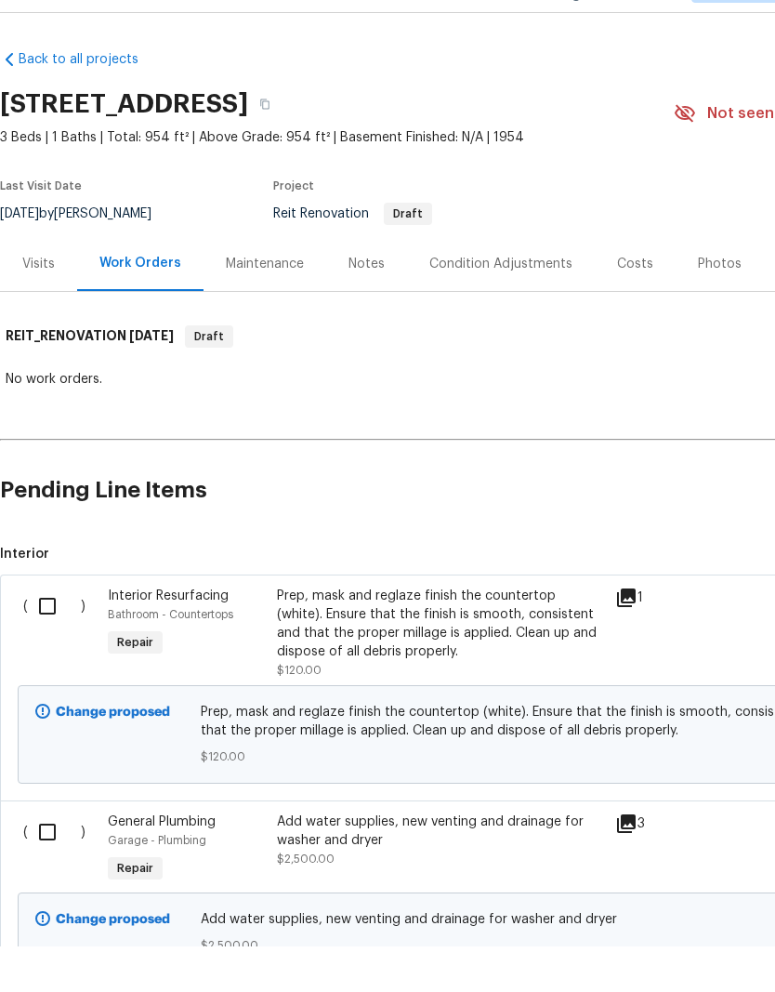
scroll to position [0, 0]
